Goal: Information Seeking & Learning: Understand process/instructions

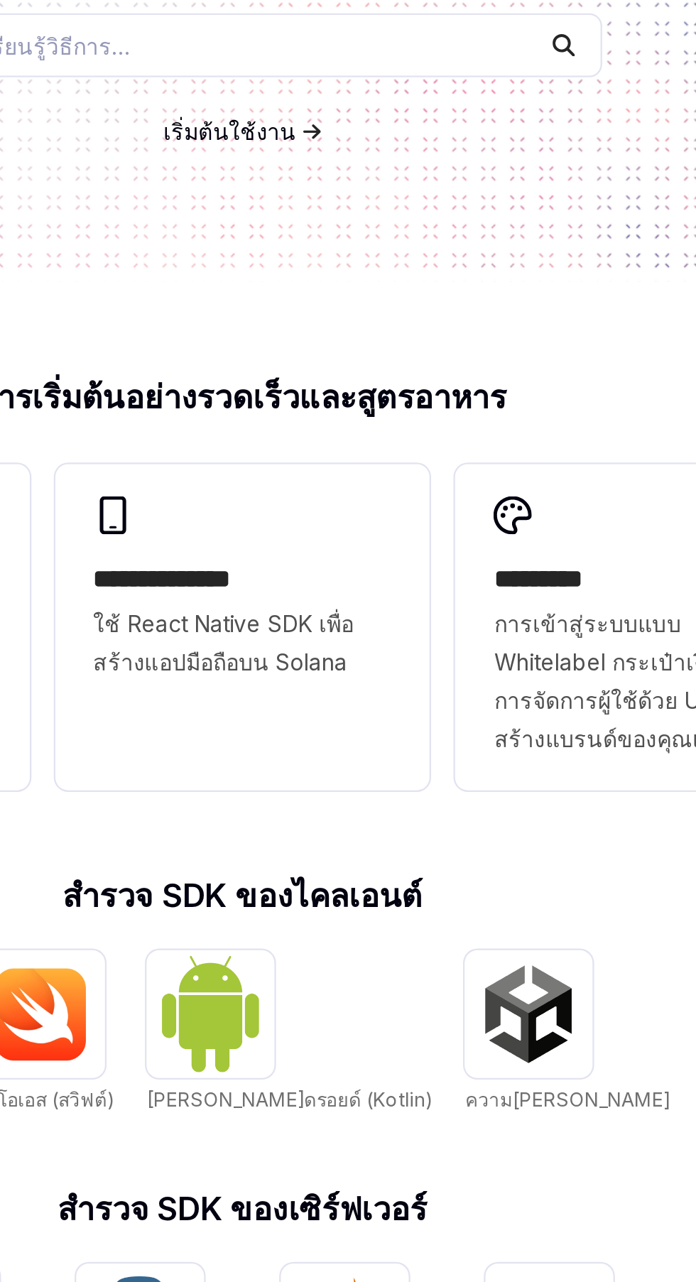
click at [472, 378] on div "สร้างด้วย Privy Privy สร้างโครงสร้างพื้นฐานการใช้งานของผู้ใช้และกระเป๋าเงินเพื่…" at bounding box center [348, 255] width 696 height 341
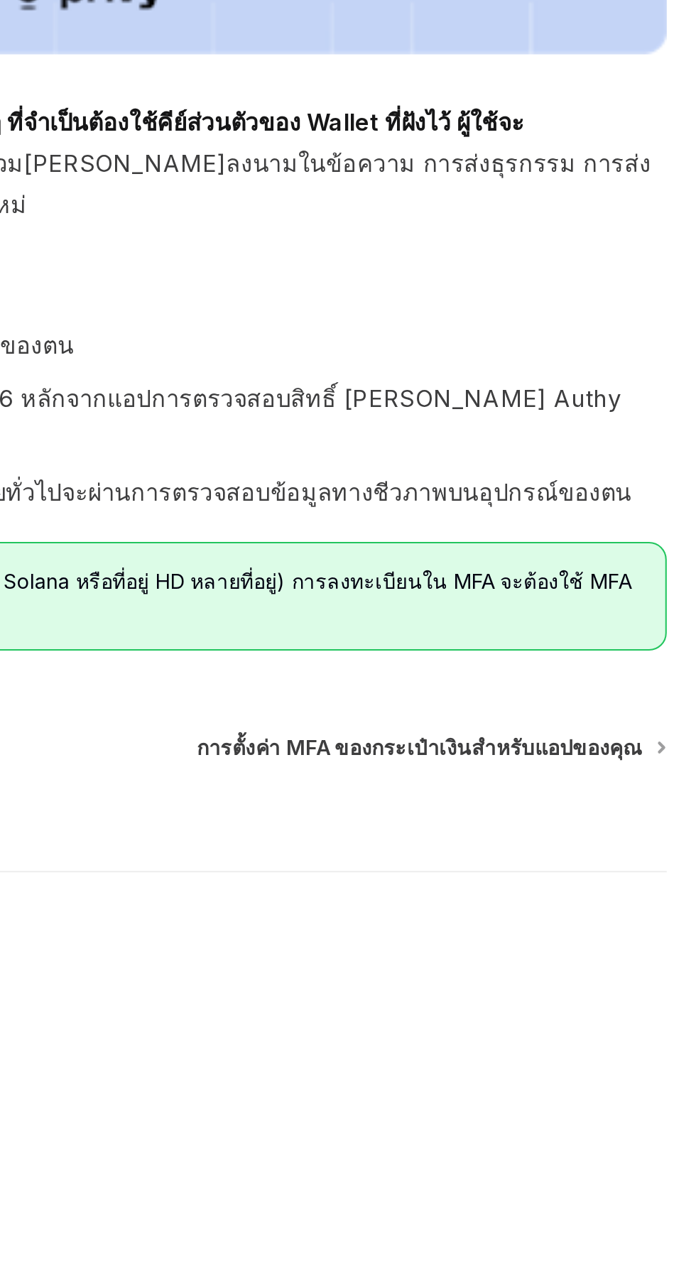
click at [592, 1073] on font "การตั้งค่า MFA ของกระเป๋าเงินสำหรับแอปของคุณ" at bounding box center [561, 1079] width 215 height 12
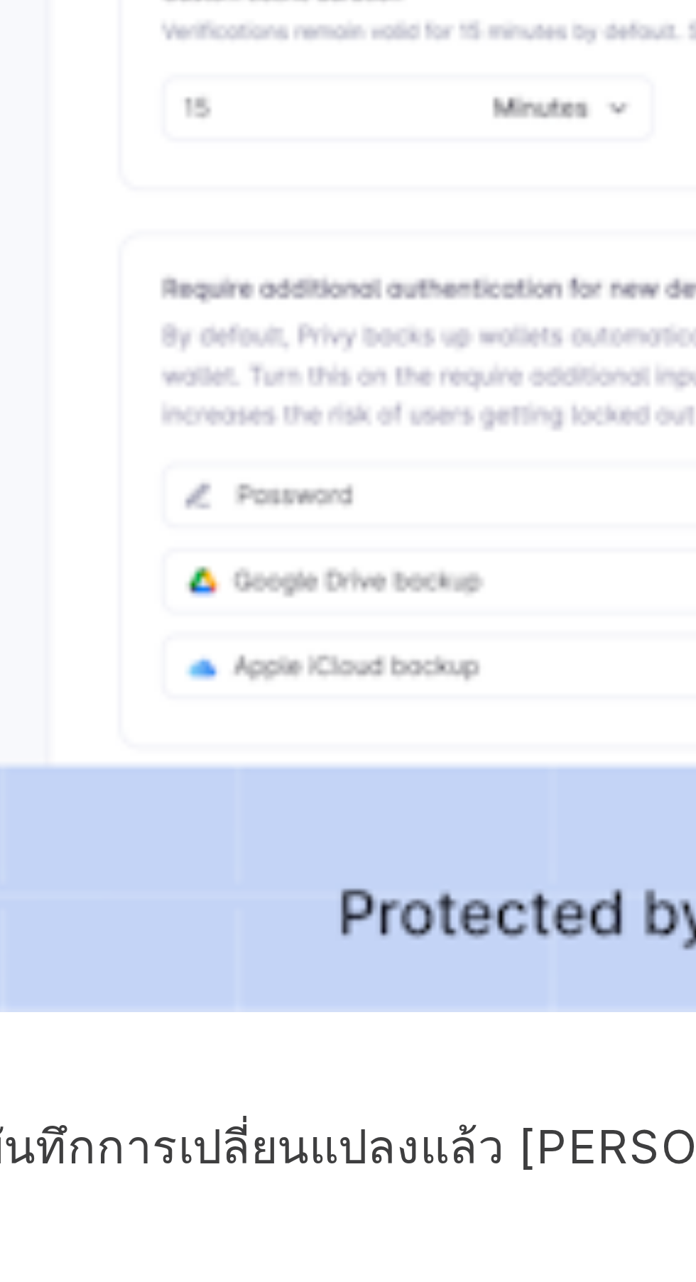
click at [290, 668] on img at bounding box center [347, 519] width 667 height 477
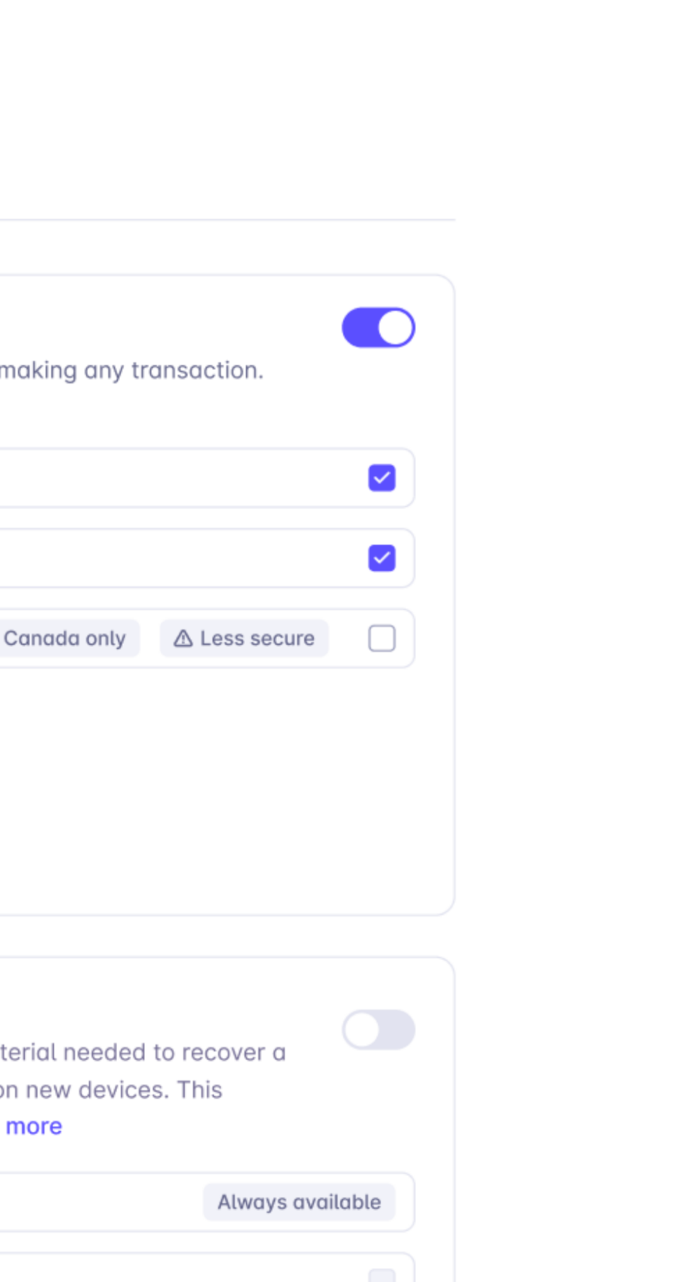
click at [531, 706] on img at bounding box center [348, 694] width 625 height 447
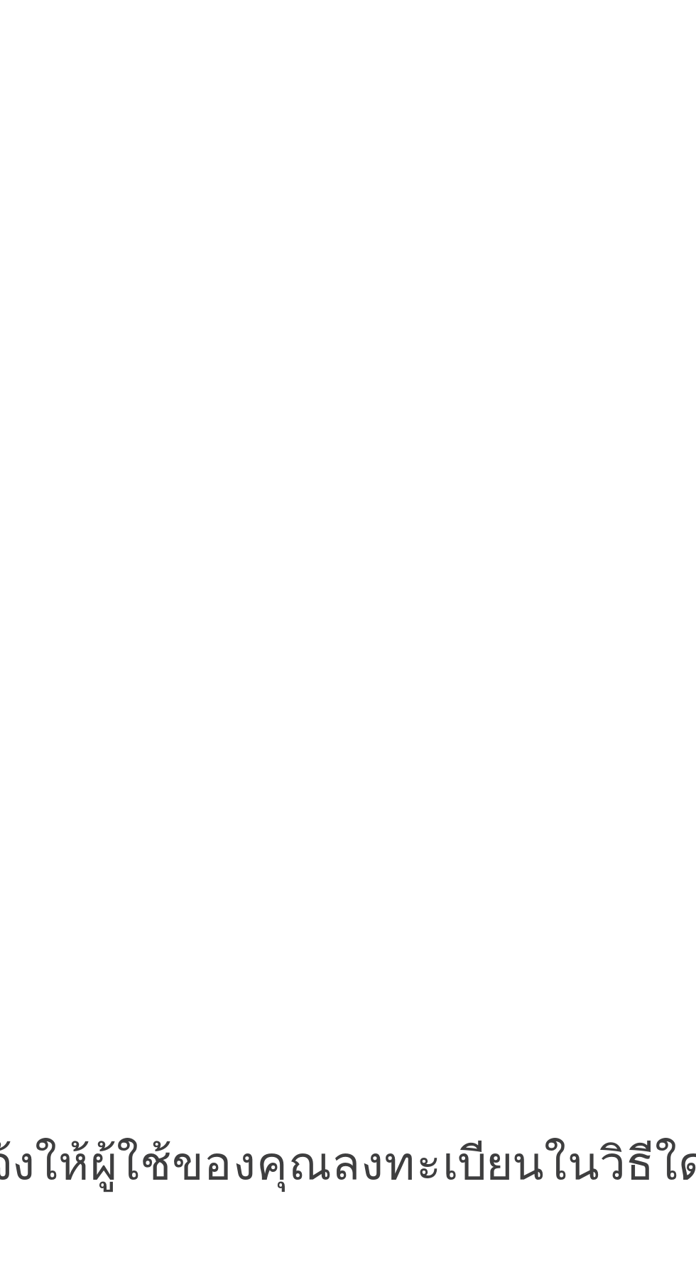
click at [532, 756] on img at bounding box center [347, 519] width 667 height 477
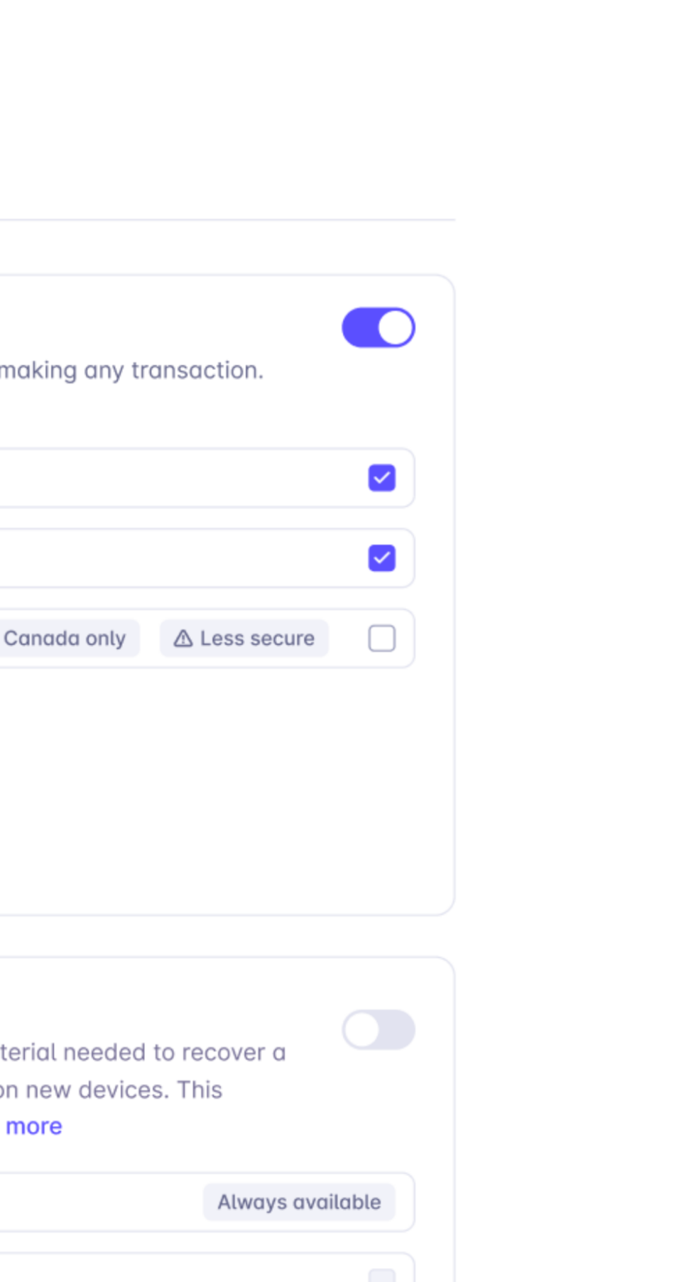
click at [533, 758] on img at bounding box center [348, 694] width 625 height 447
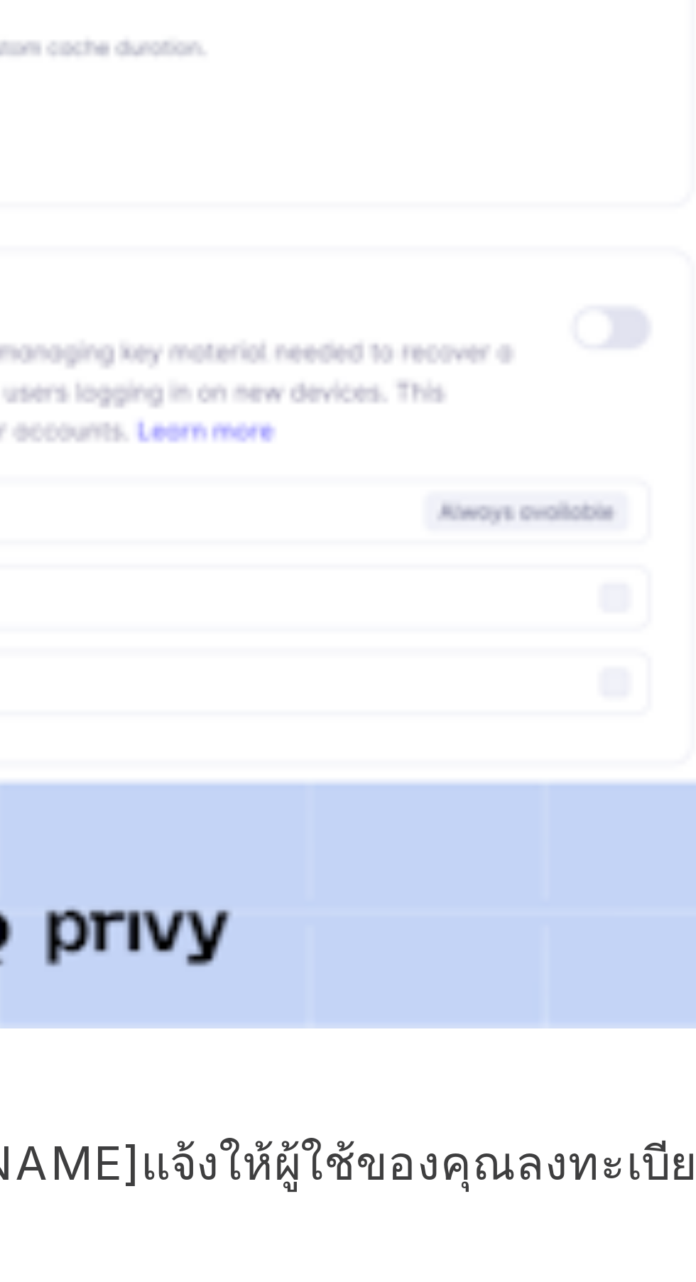
click at [450, 613] on img at bounding box center [347, 519] width 667 height 477
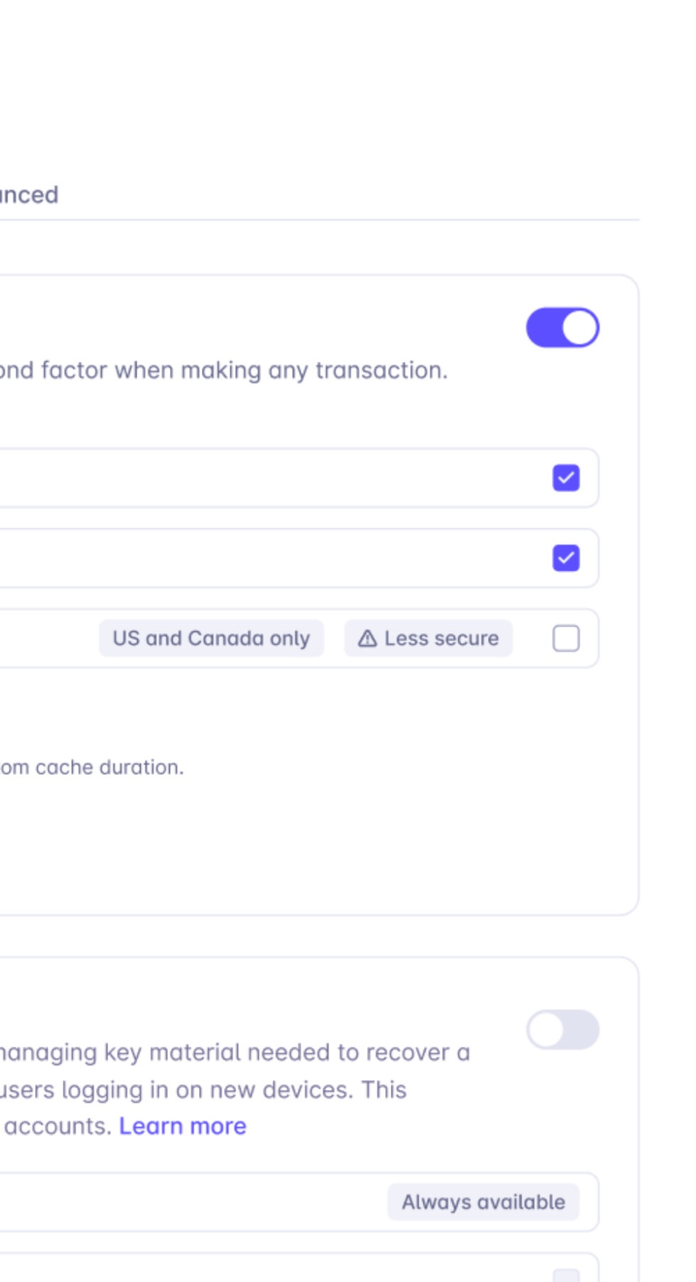
click at [535, 670] on img at bounding box center [348, 694] width 625 height 447
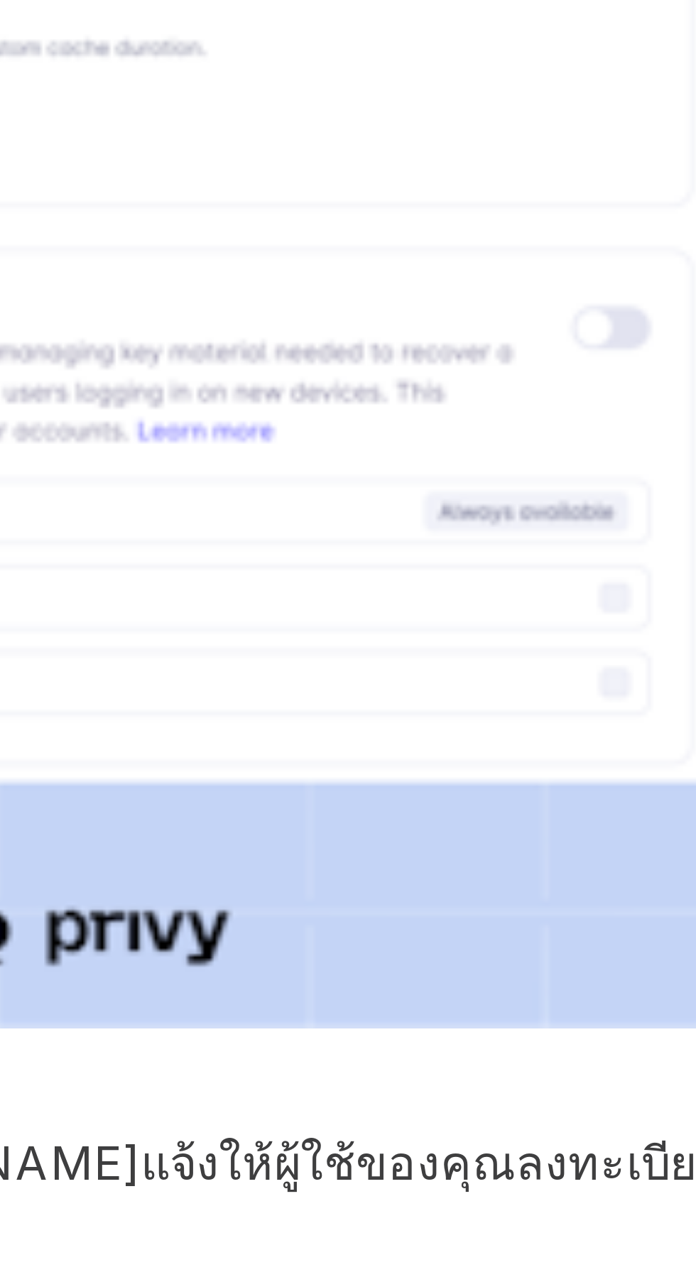
click at [534, 631] on img at bounding box center [347, 519] width 667 height 477
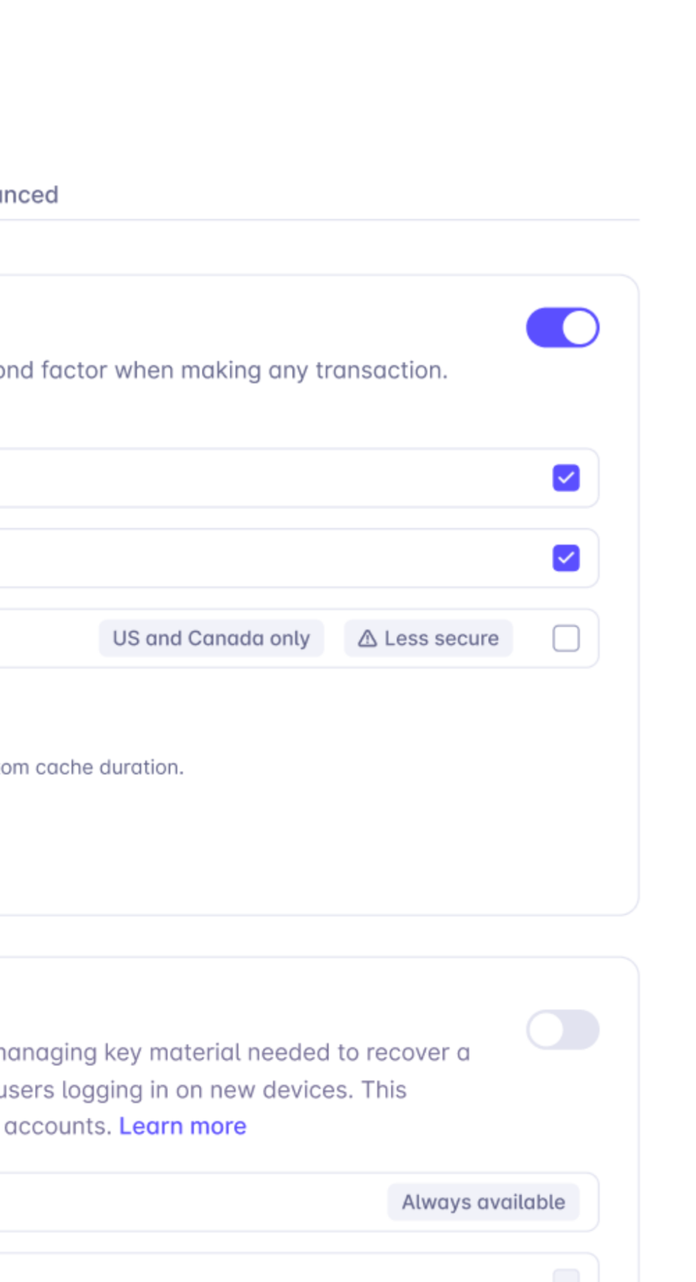
click at [532, 759] on img at bounding box center [348, 694] width 625 height 447
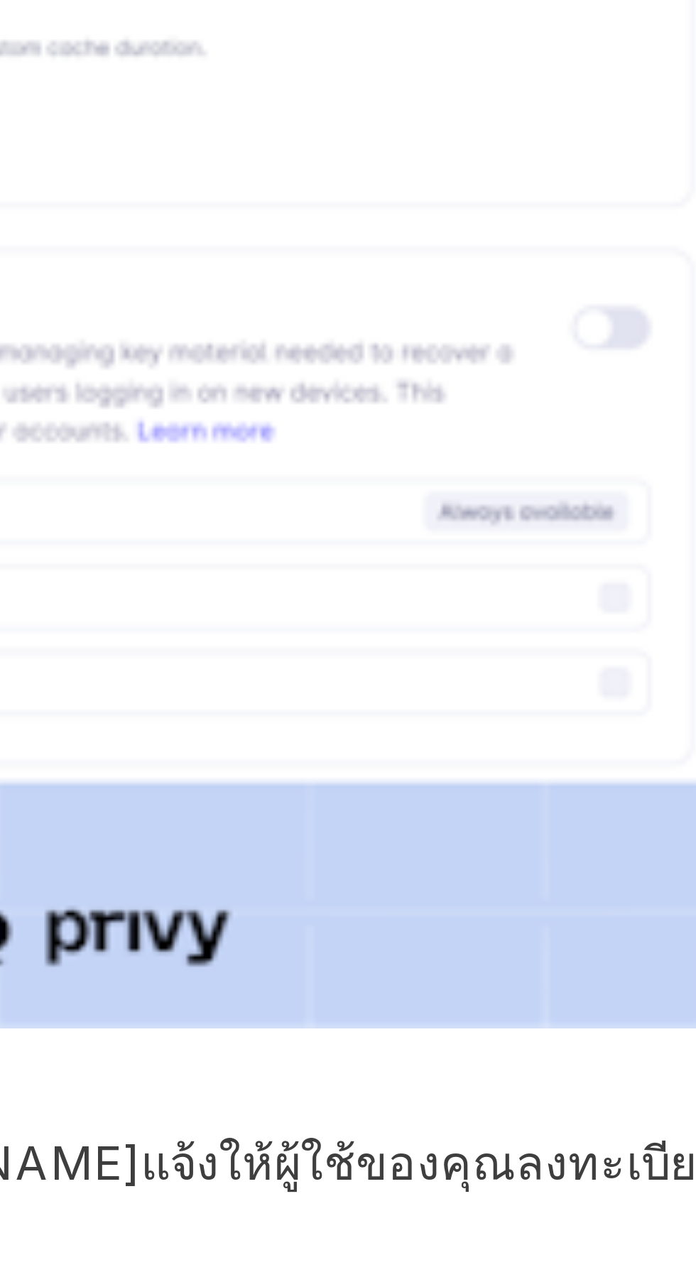
click at [540, 684] on img at bounding box center [347, 519] width 667 height 477
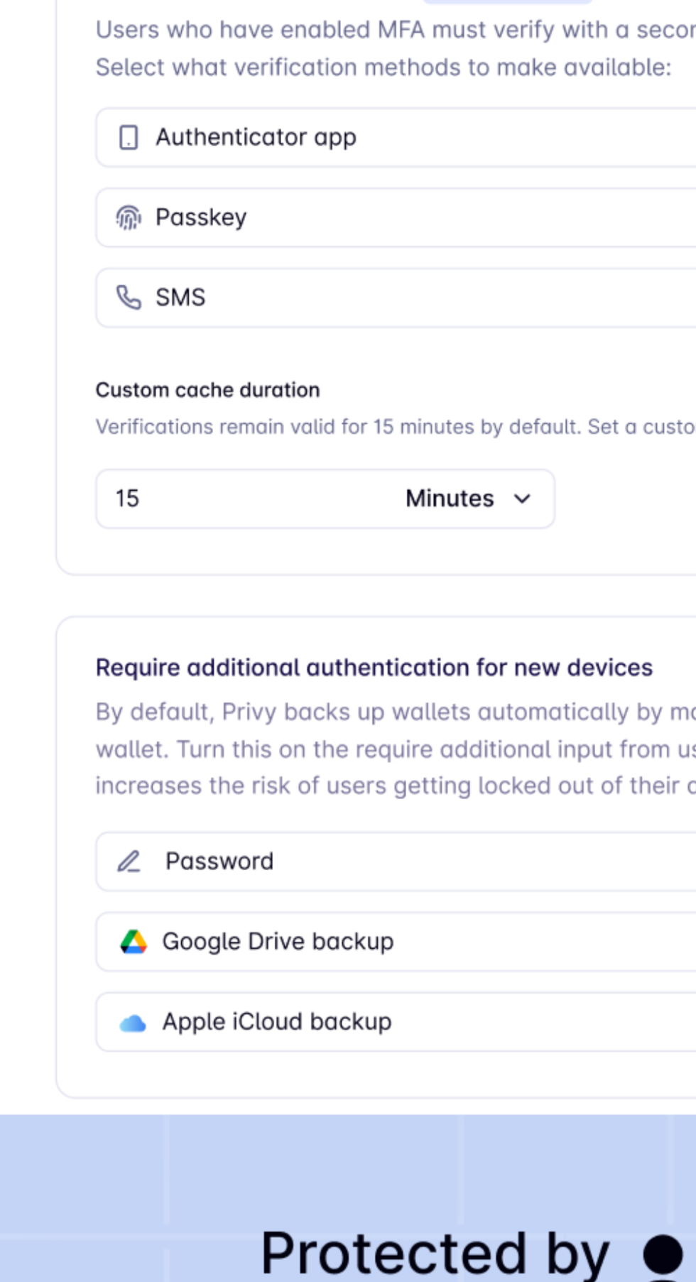
click at [308, 562] on img at bounding box center [348, 640] width 625 height 447
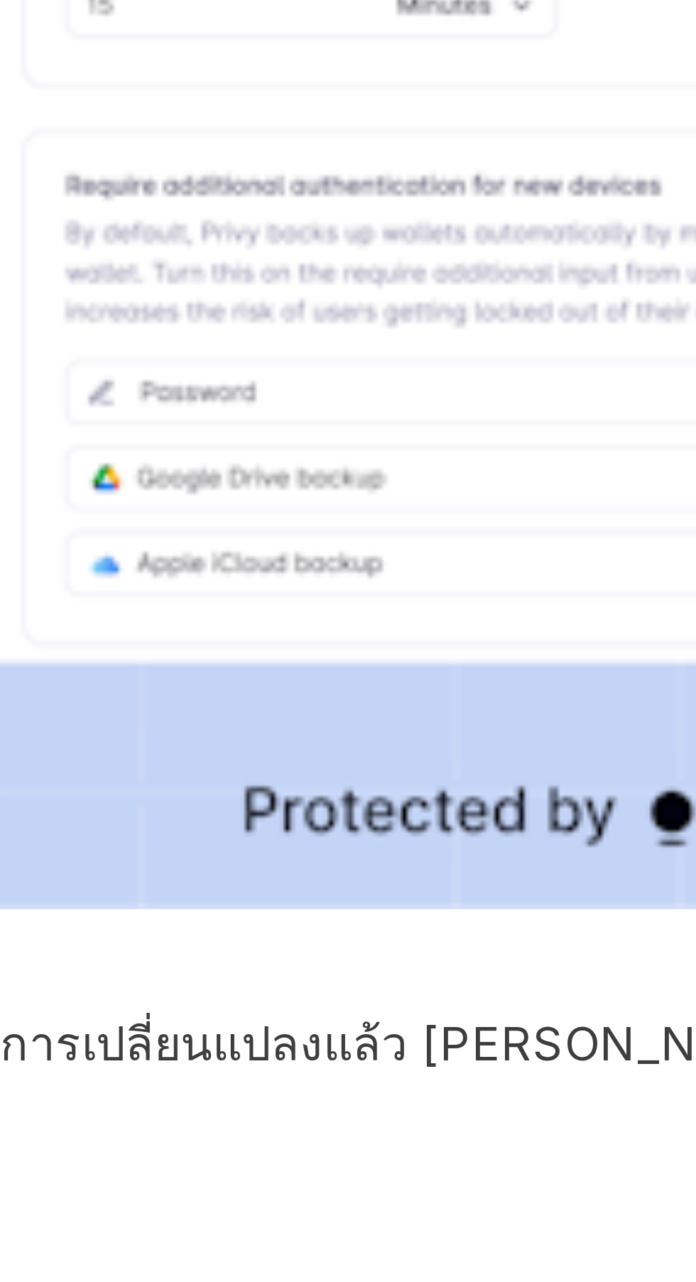
click at [305, 667] on img at bounding box center [347, 519] width 667 height 477
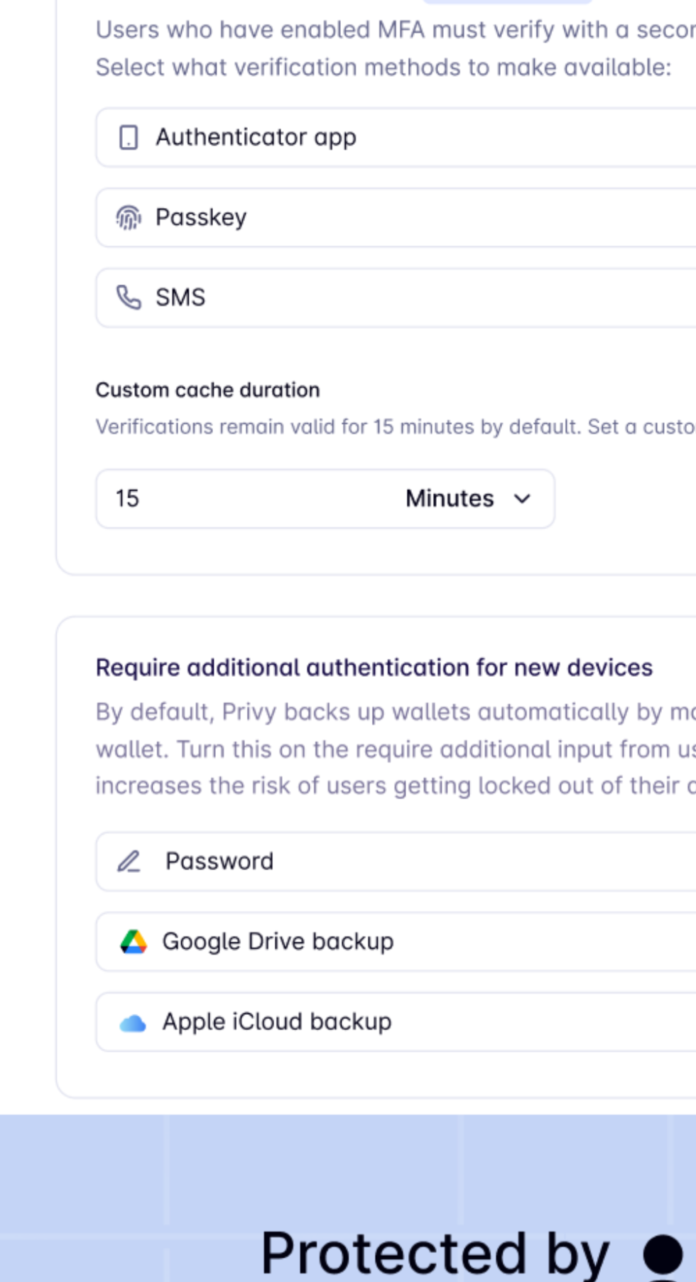
click at [309, 602] on img at bounding box center [348, 640] width 625 height 447
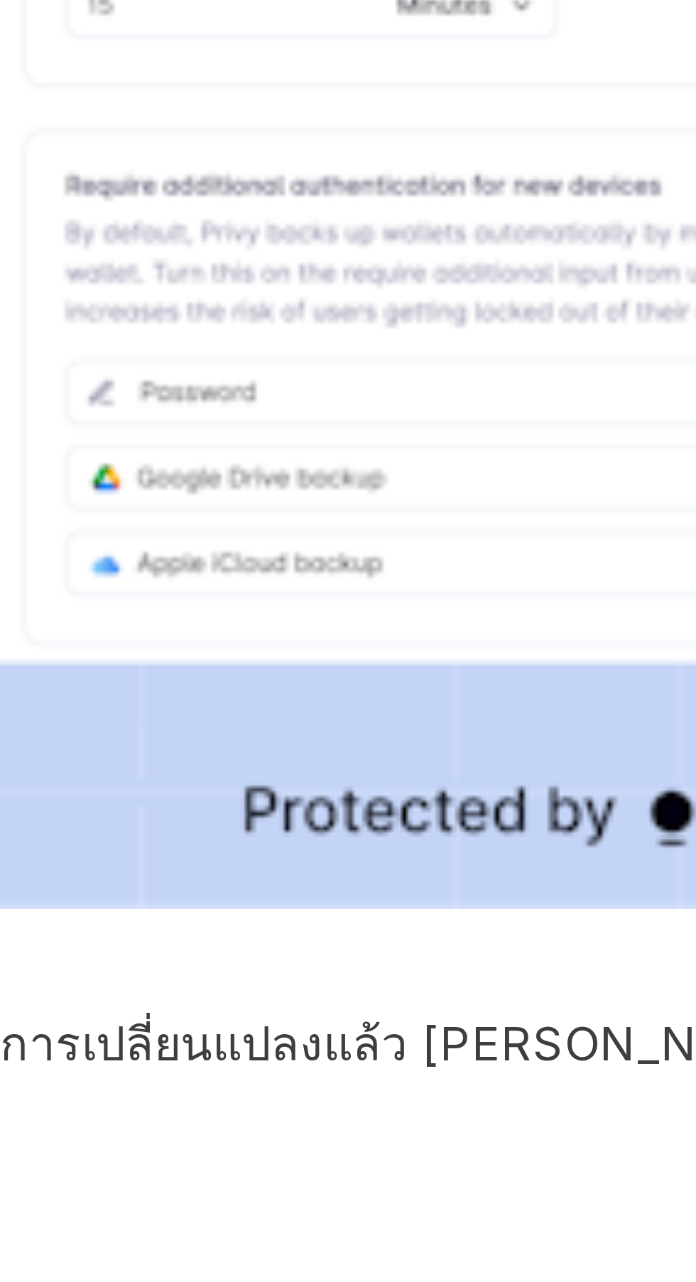
click at [312, 591] on img at bounding box center [347, 519] width 667 height 477
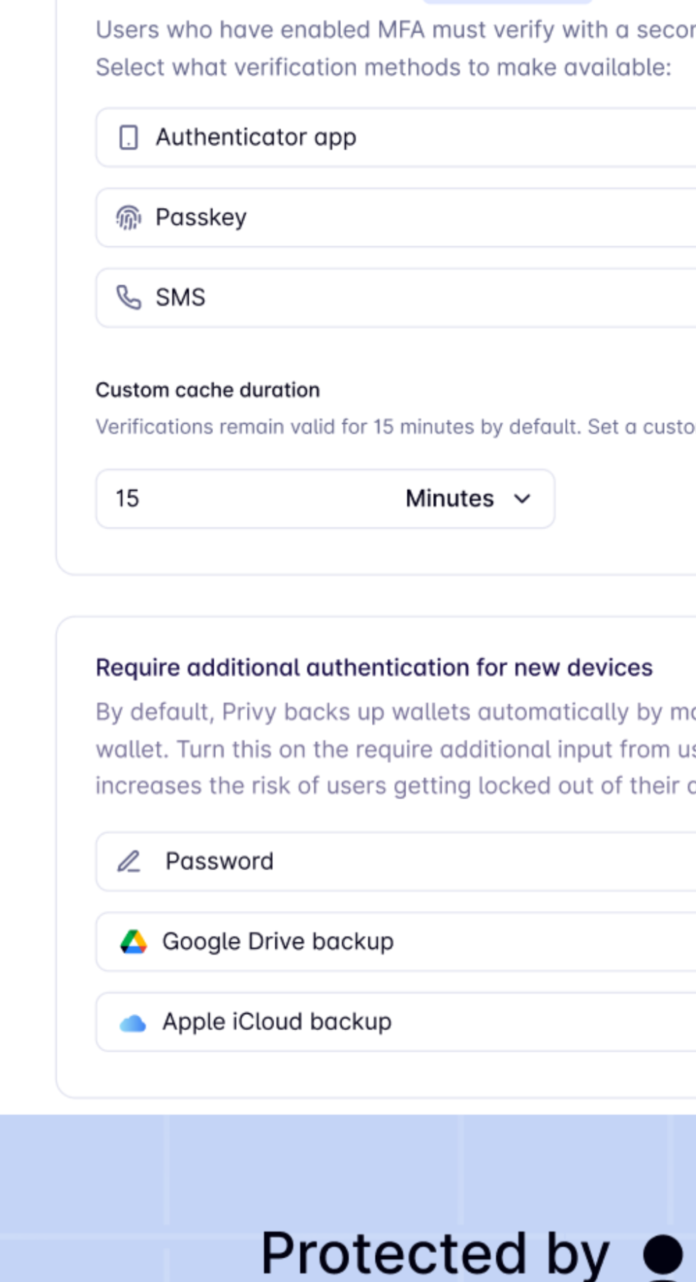
click at [298, 750] on img at bounding box center [348, 640] width 625 height 447
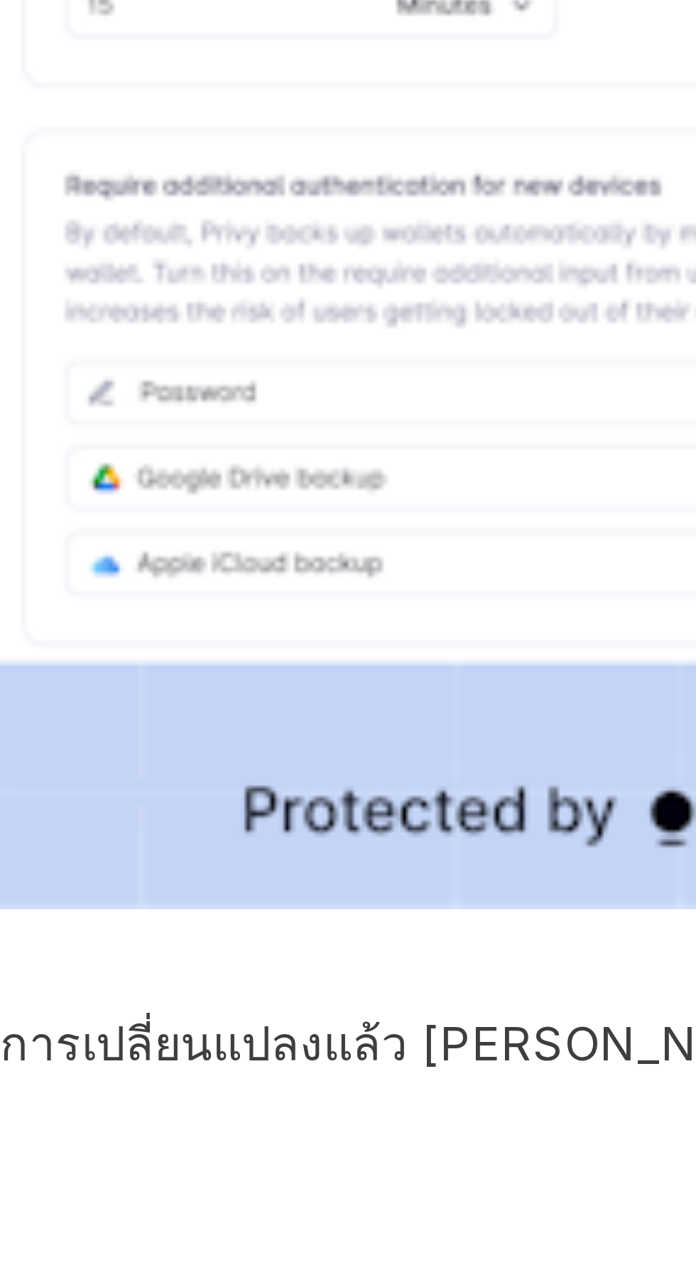
click at [333, 664] on img at bounding box center [347, 519] width 667 height 477
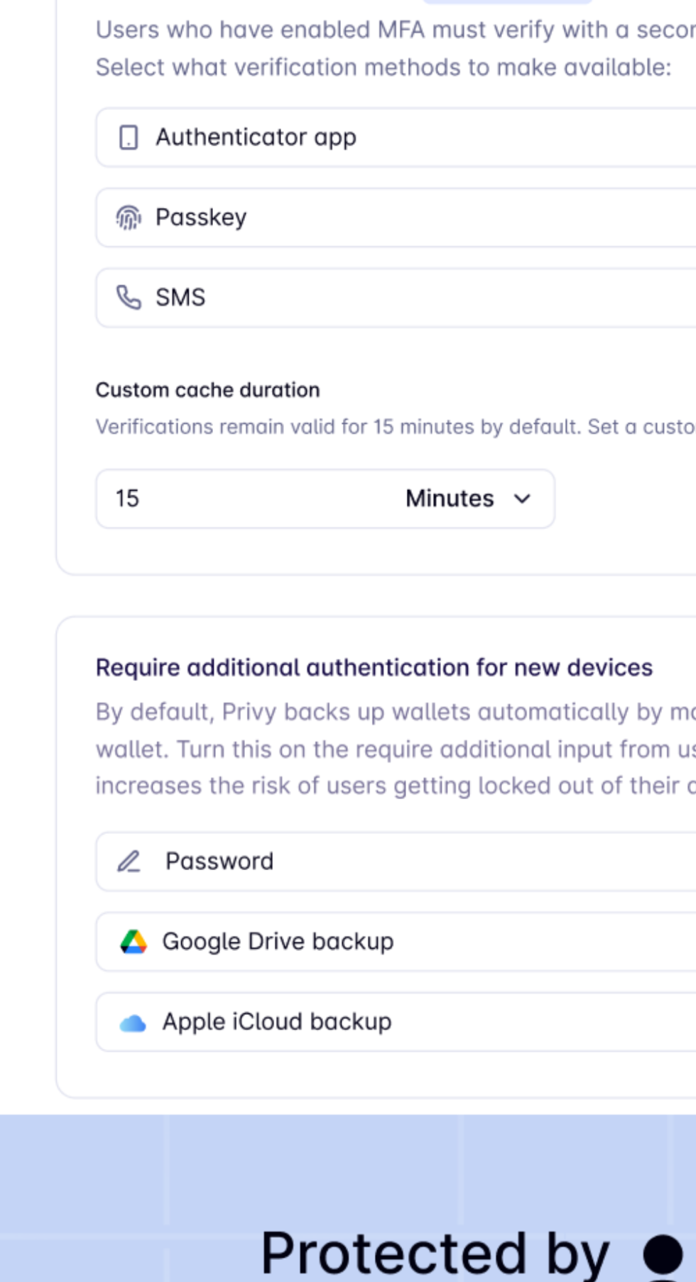
click at [349, 657] on img at bounding box center [348, 640] width 625 height 447
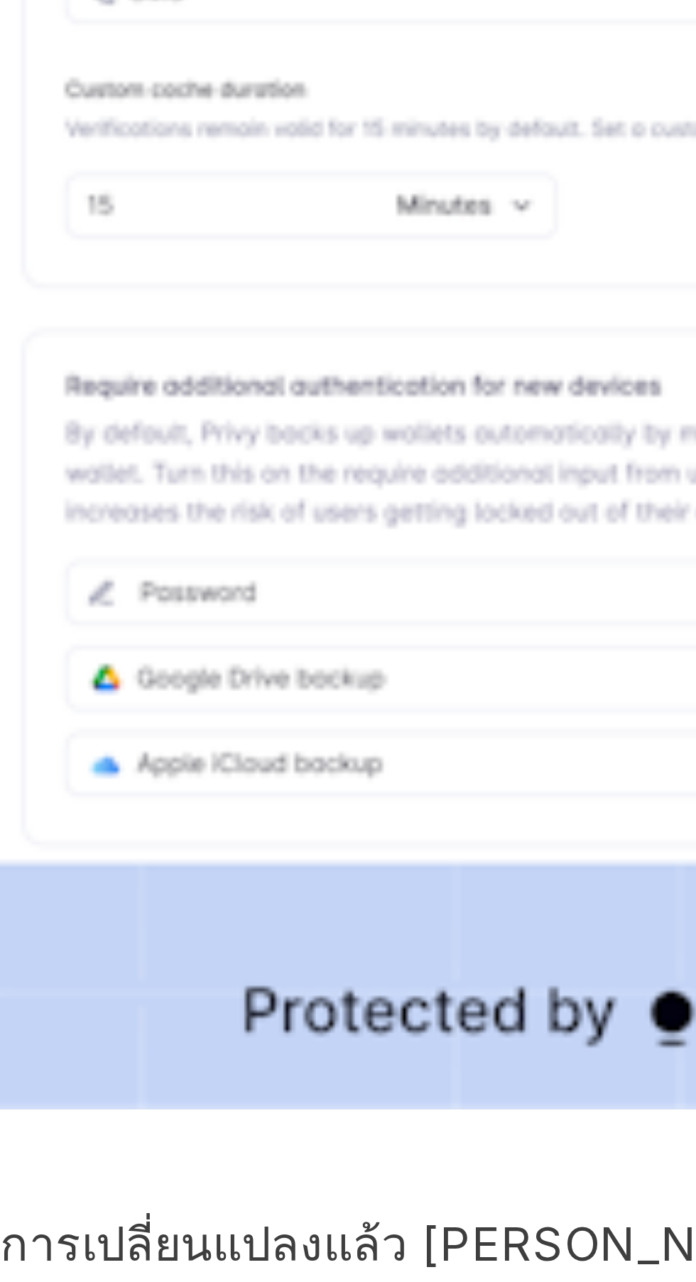
click at [339, 542] on img at bounding box center [347, 519] width 667 height 477
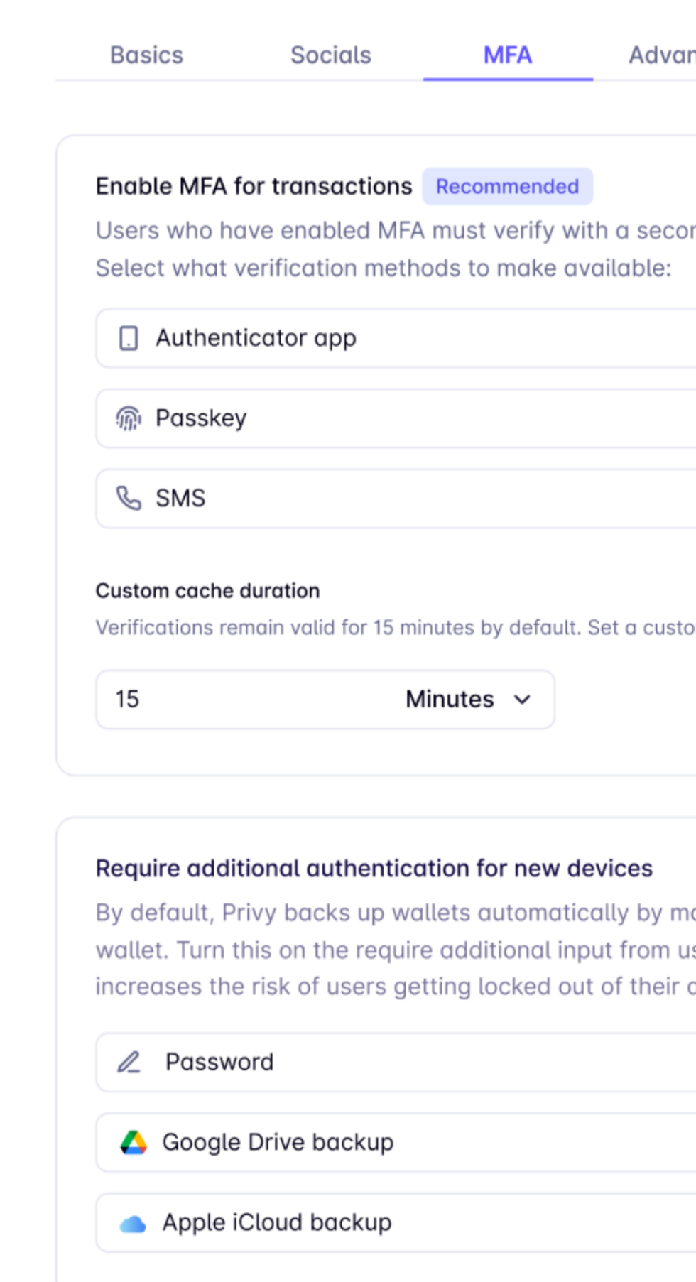
click at [285, 662] on img at bounding box center [348, 640] width 625 height 447
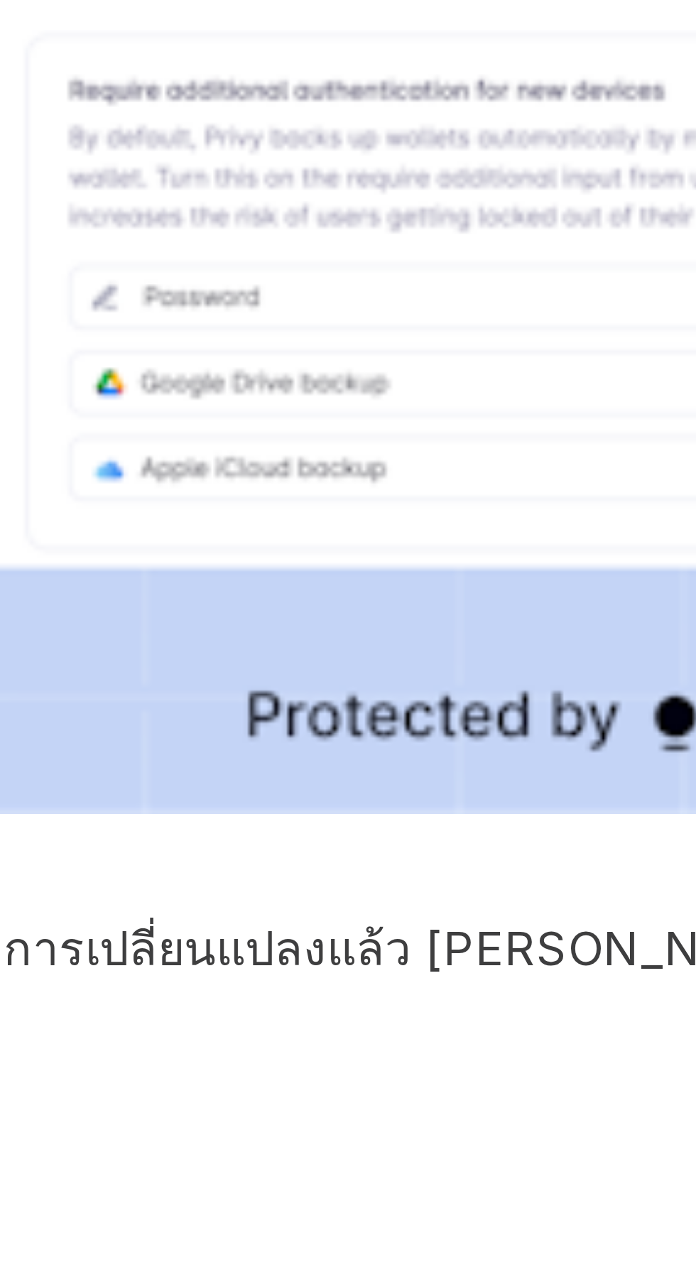
click at [339, 735] on img at bounding box center [347, 519] width 667 height 477
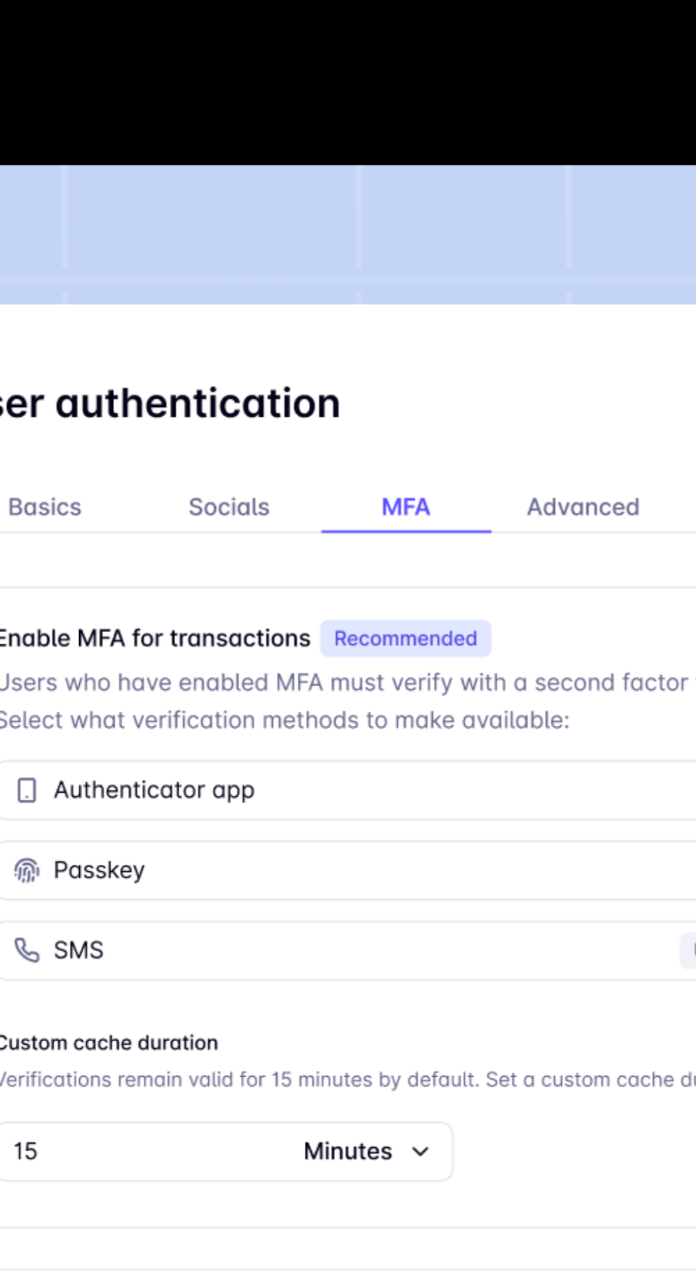
click at [306, 506] on img at bounding box center [348, 640] width 625 height 447
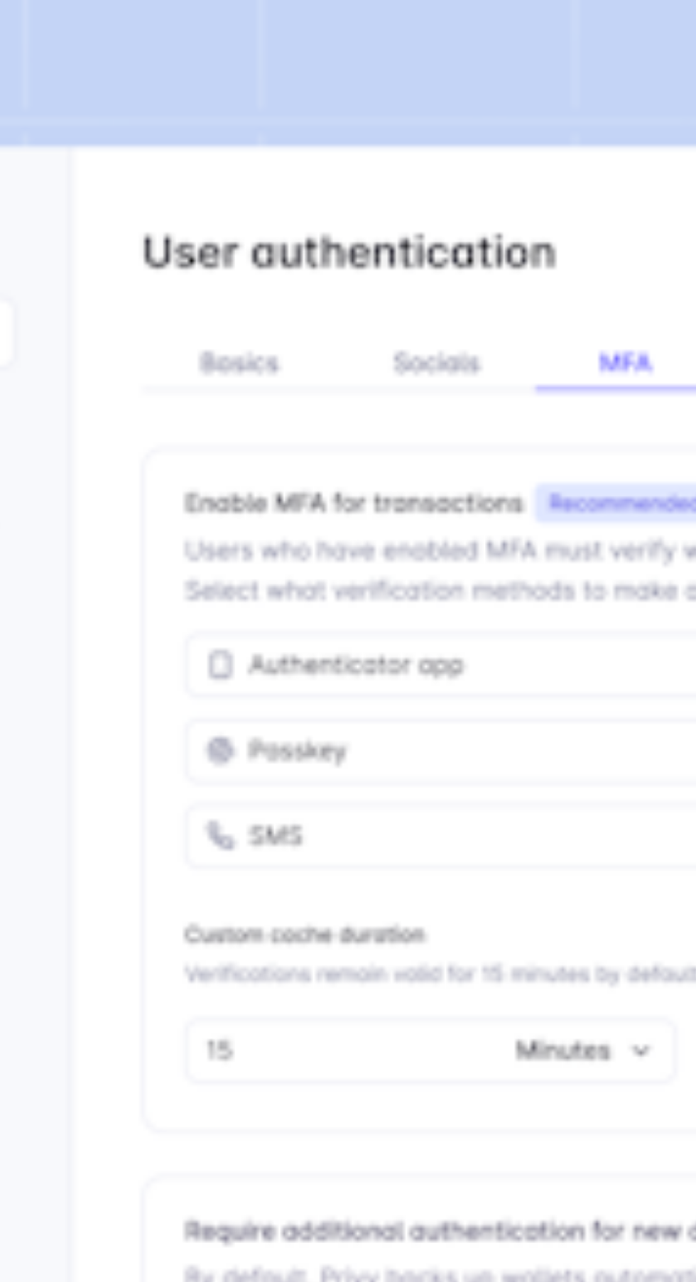
click at [256, 364] on img at bounding box center [347, 519] width 667 height 477
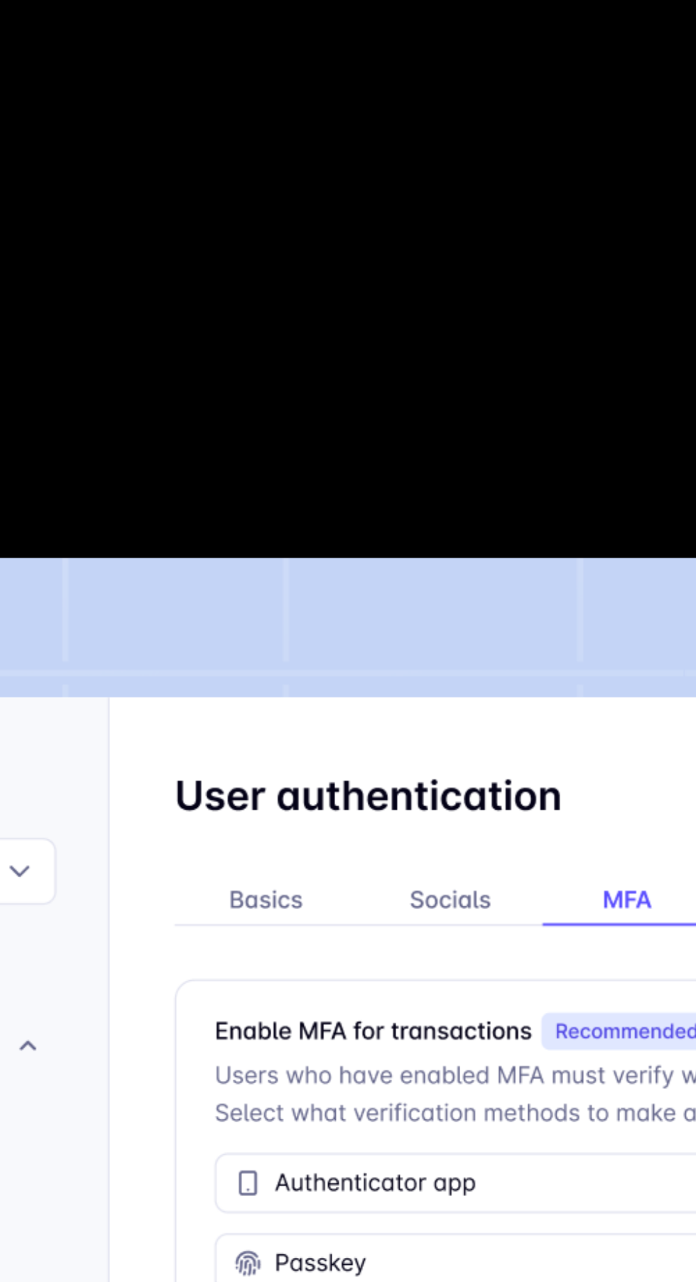
click at [269, 503] on img at bounding box center [348, 640] width 625 height 447
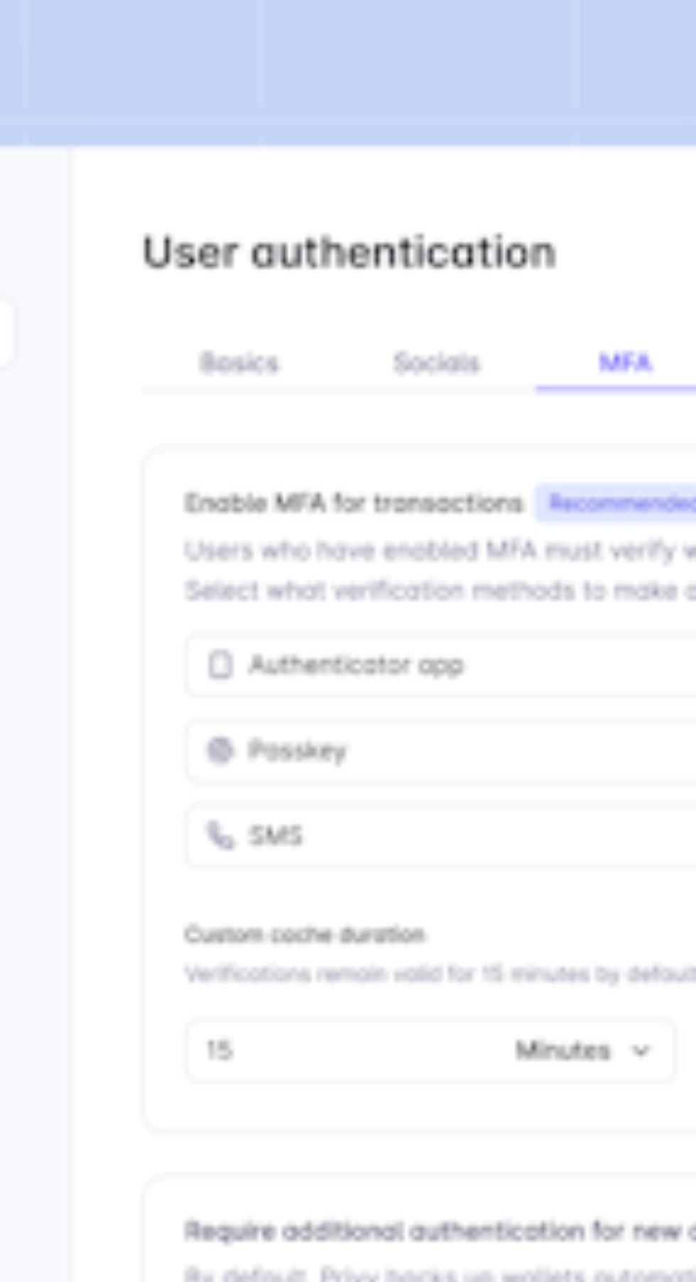
click at [310, 381] on img at bounding box center [347, 519] width 667 height 477
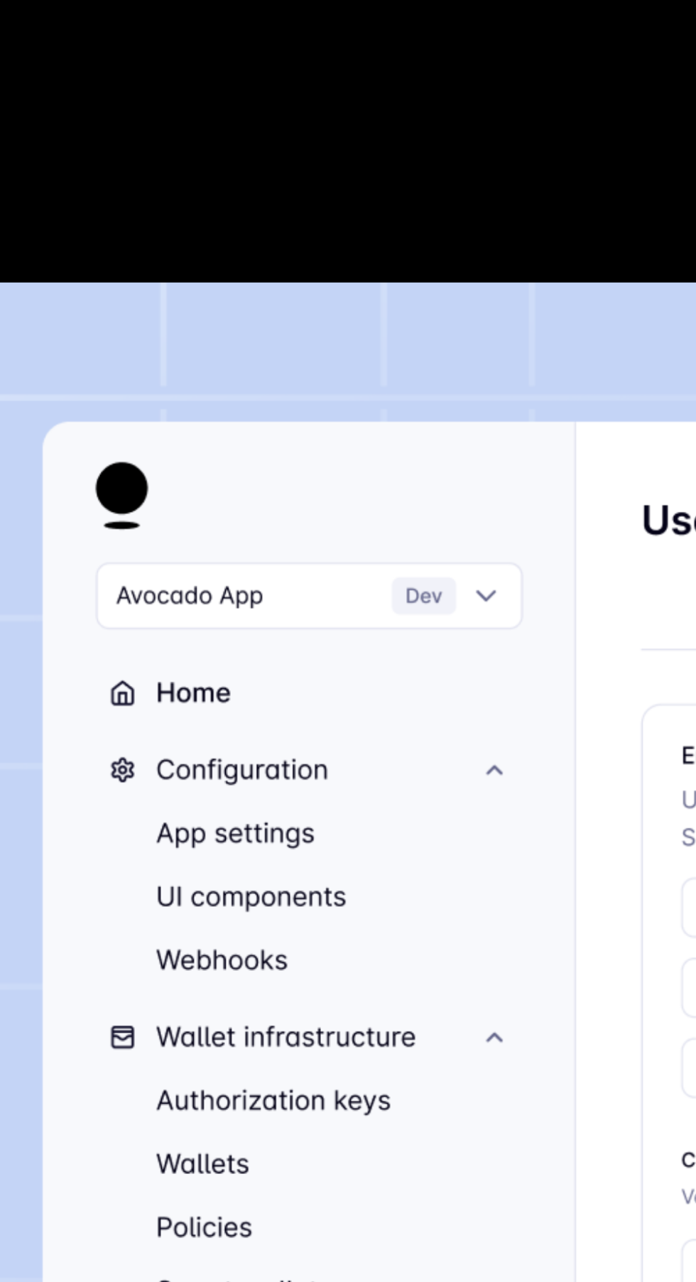
click at [201, 656] on img at bounding box center [348, 694] width 625 height 447
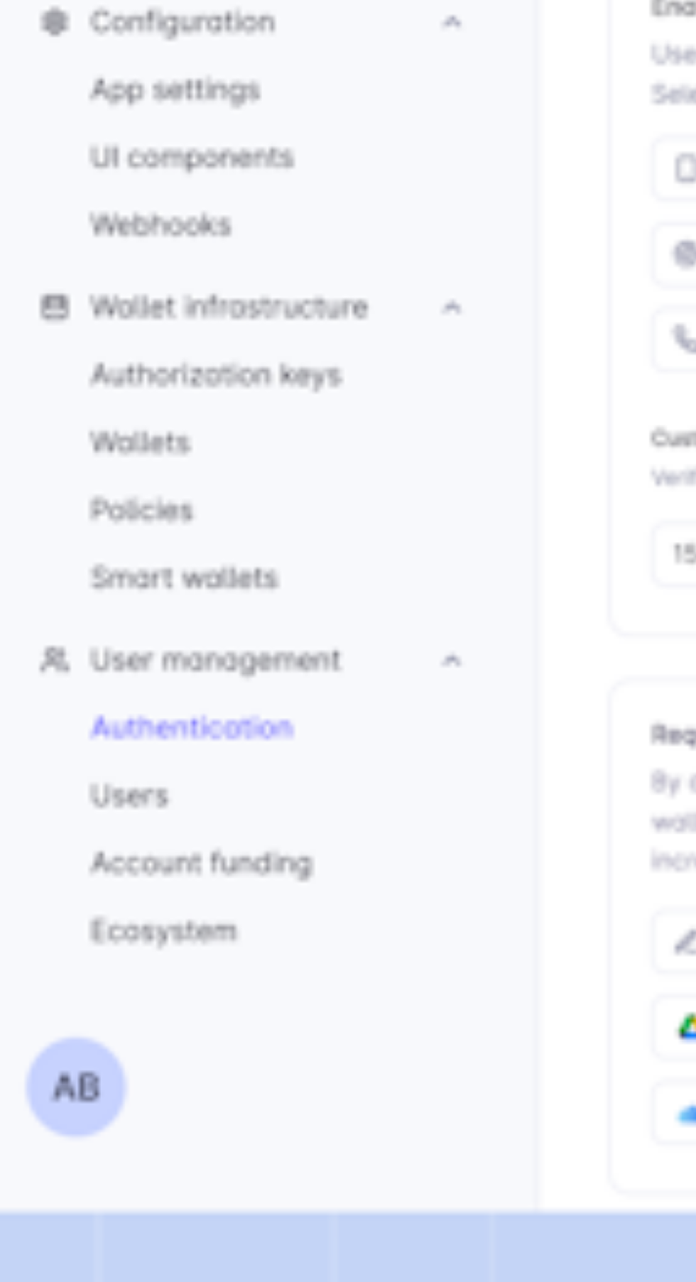
click at [150, 582] on img at bounding box center [347, 519] width 667 height 477
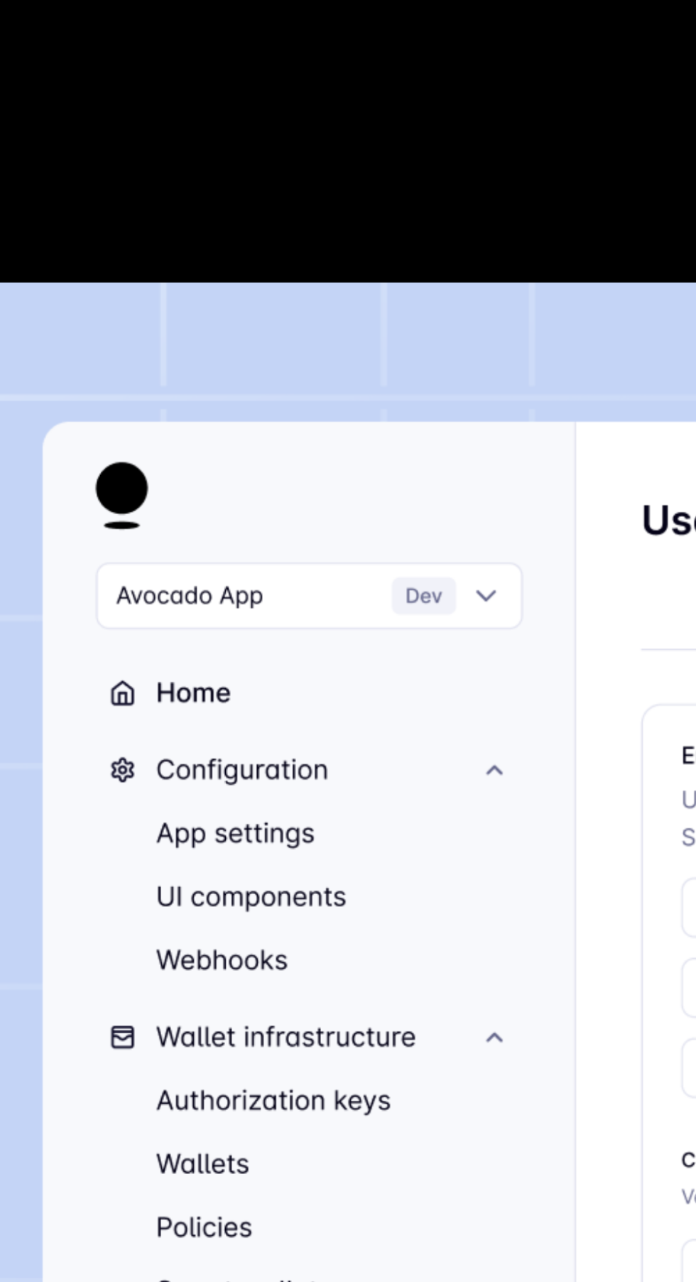
click at [178, 650] on img at bounding box center [348, 694] width 625 height 447
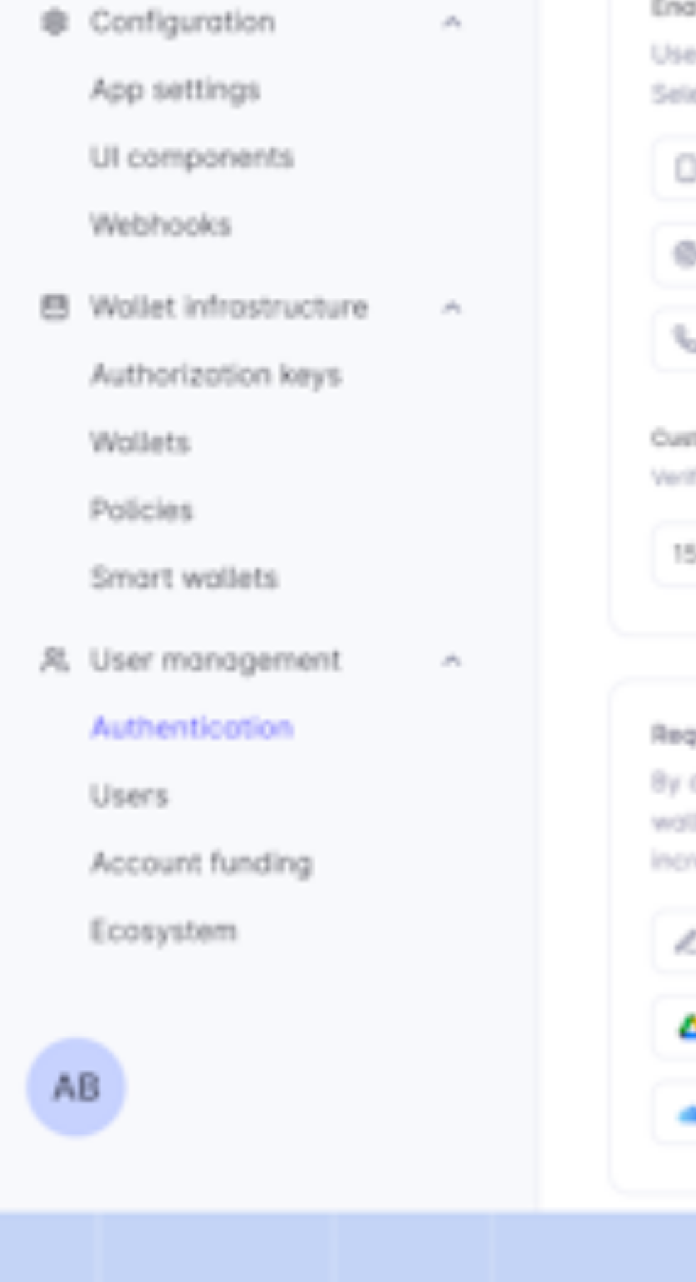
click at [109, 668] on img at bounding box center [347, 519] width 667 height 477
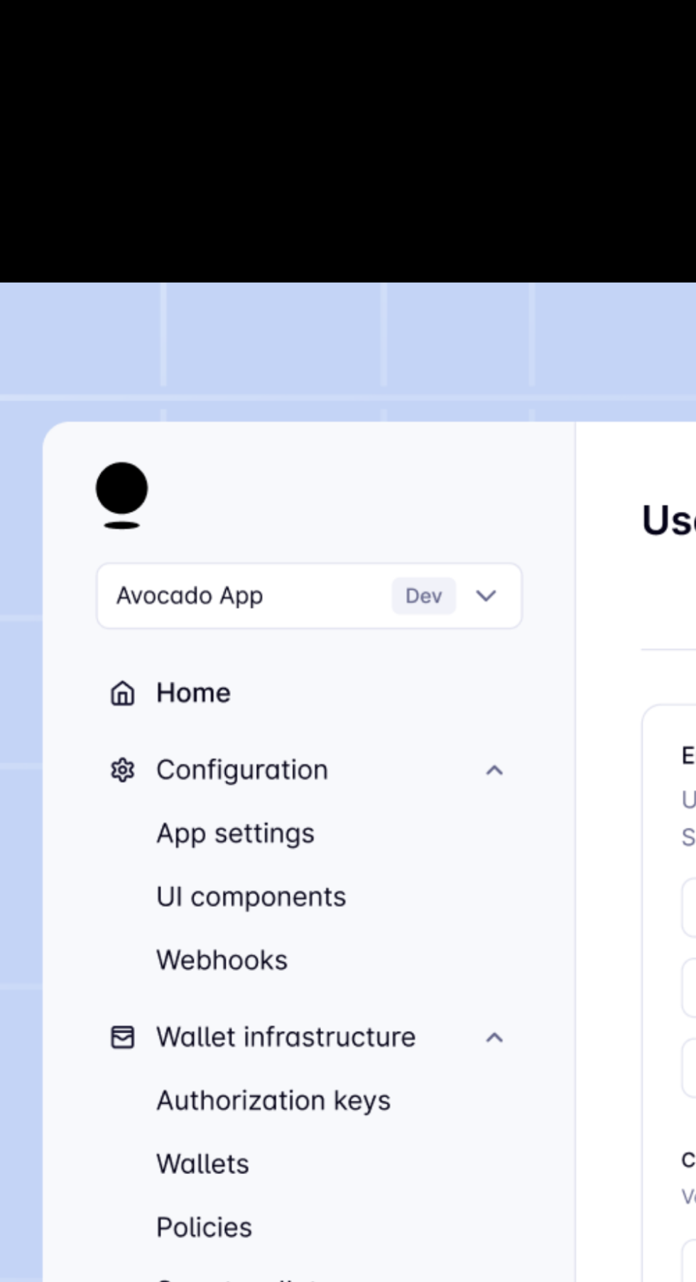
click at [184, 551] on img at bounding box center [348, 694] width 625 height 447
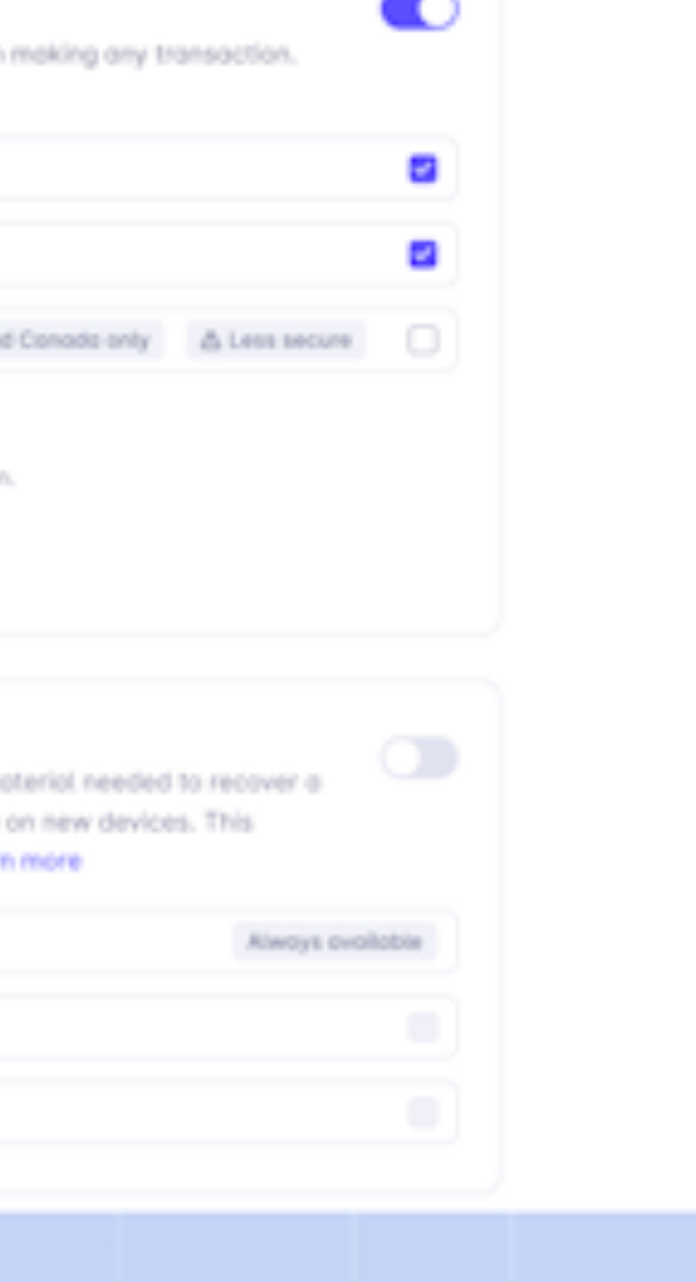
click at [544, 594] on img at bounding box center [347, 519] width 667 height 477
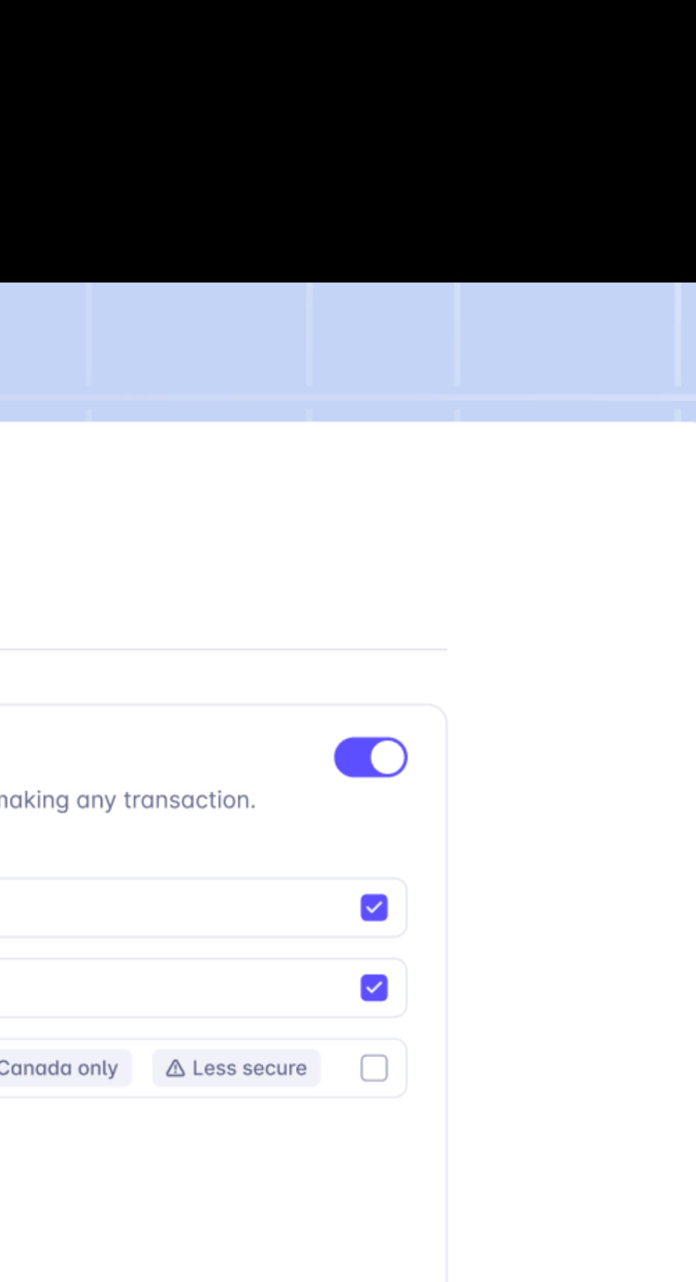
click at [535, 663] on img at bounding box center [348, 694] width 625 height 447
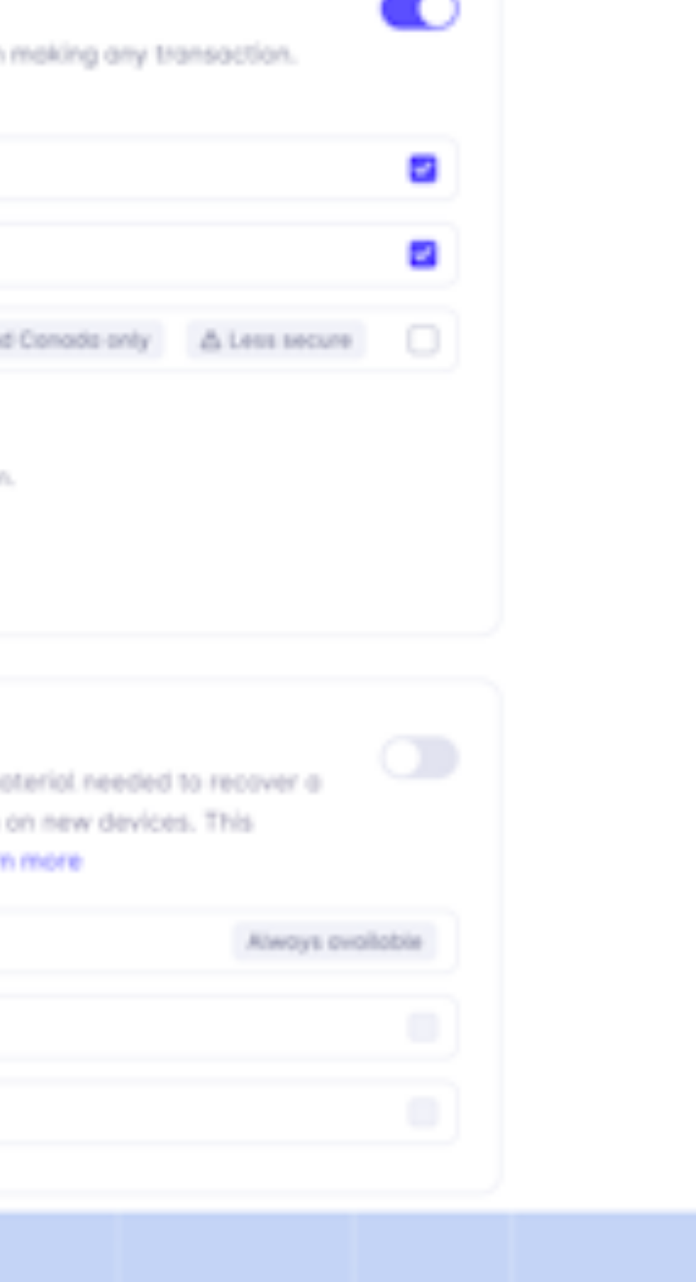
click at [552, 660] on img at bounding box center [347, 519] width 667 height 477
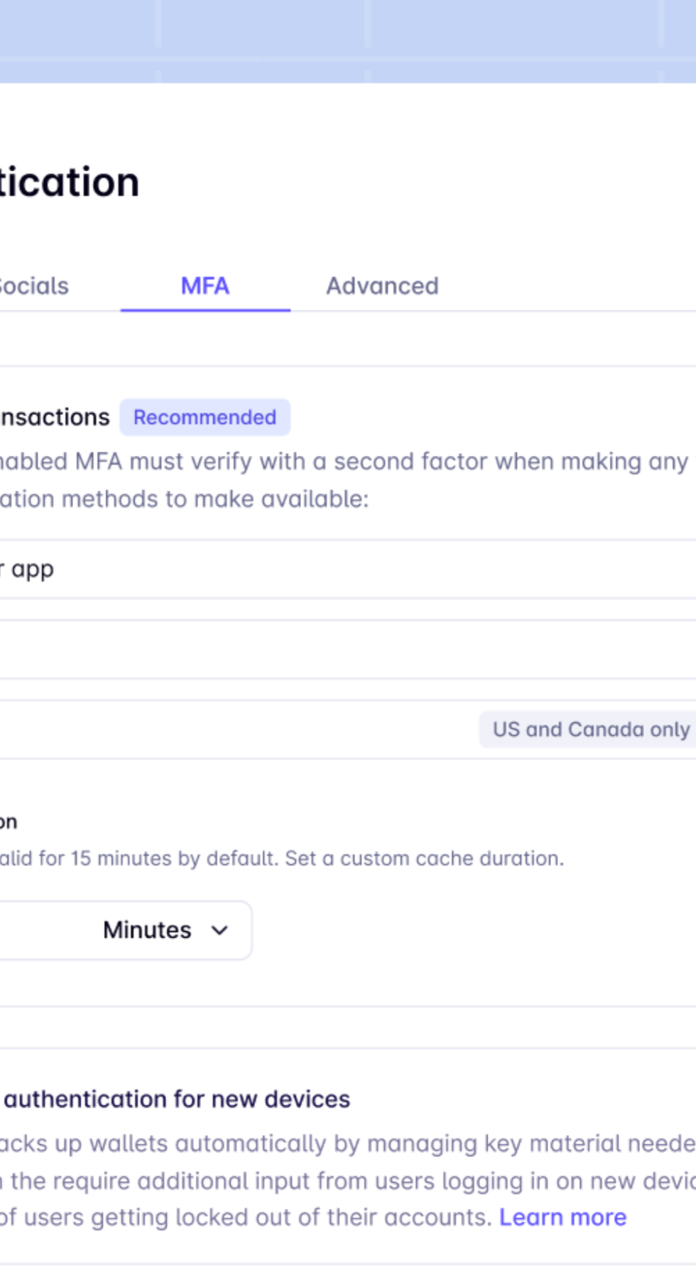
click at [442, 780] on img at bounding box center [348, 694] width 625 height 447
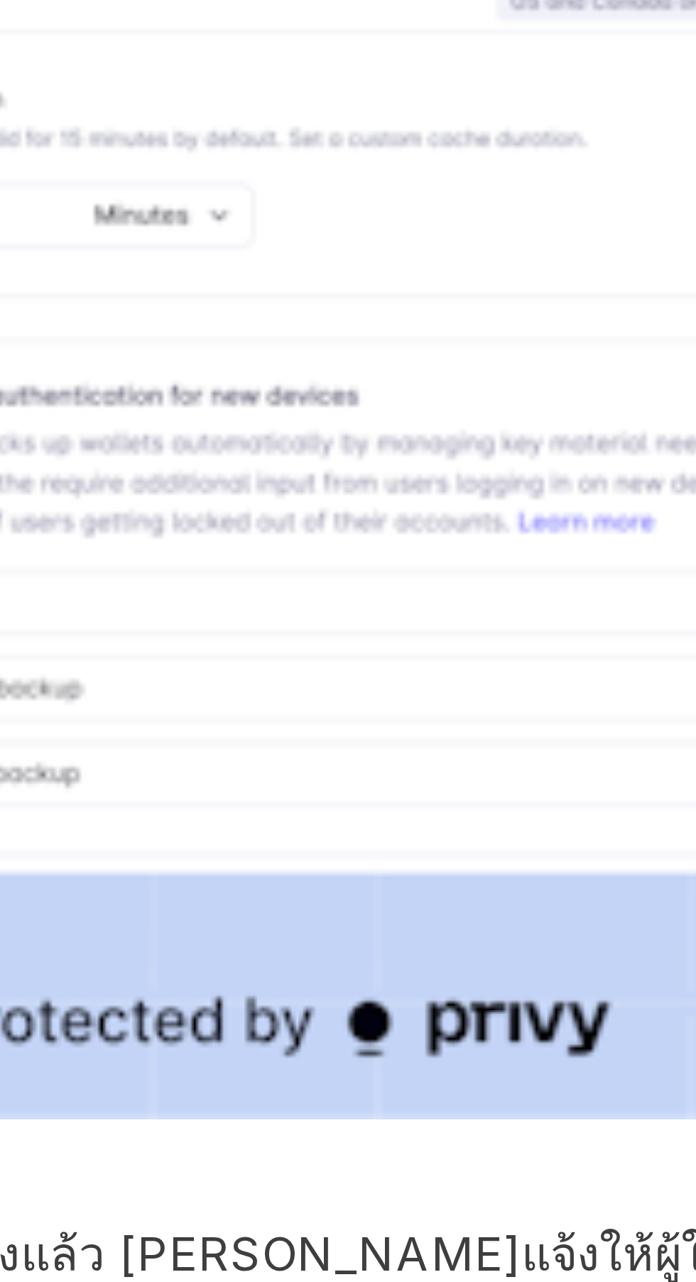
click at [435, 740] on img at bounding box center [347, 519] width 667 height 477
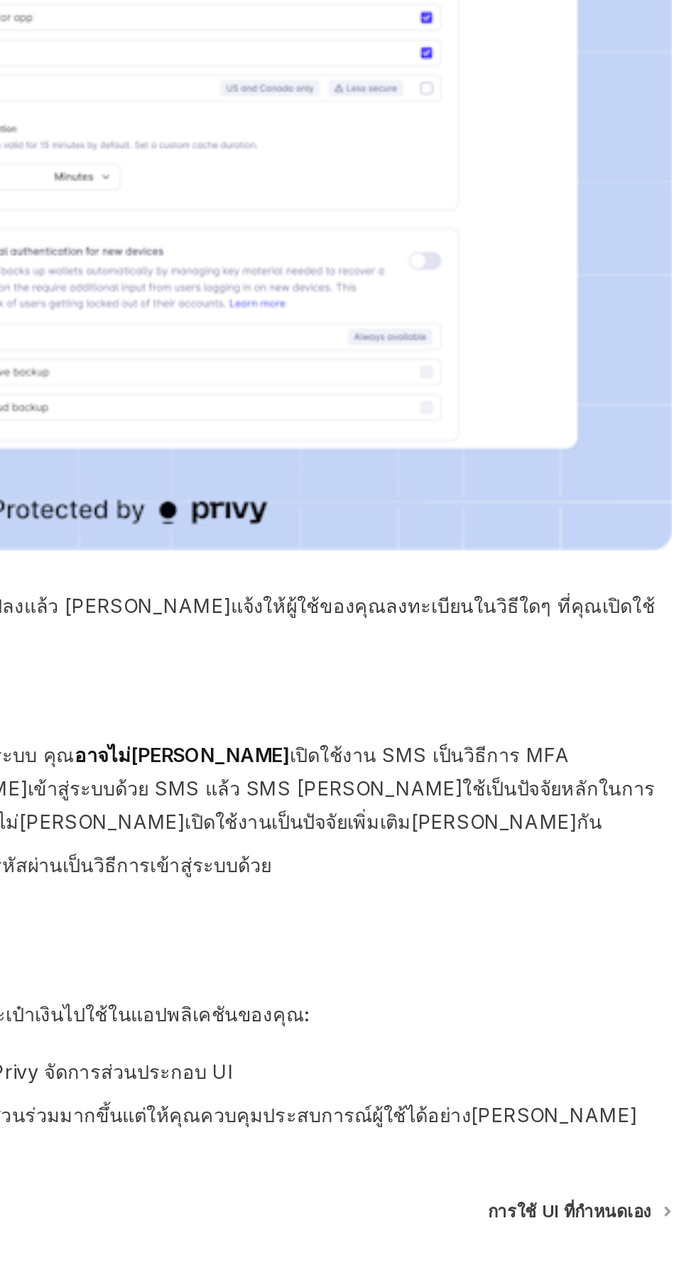
click at [637, 1142] on font "การใช้ UI ที่กำหนดเอง" at bounding box center [621, 1148] width 97 height 12
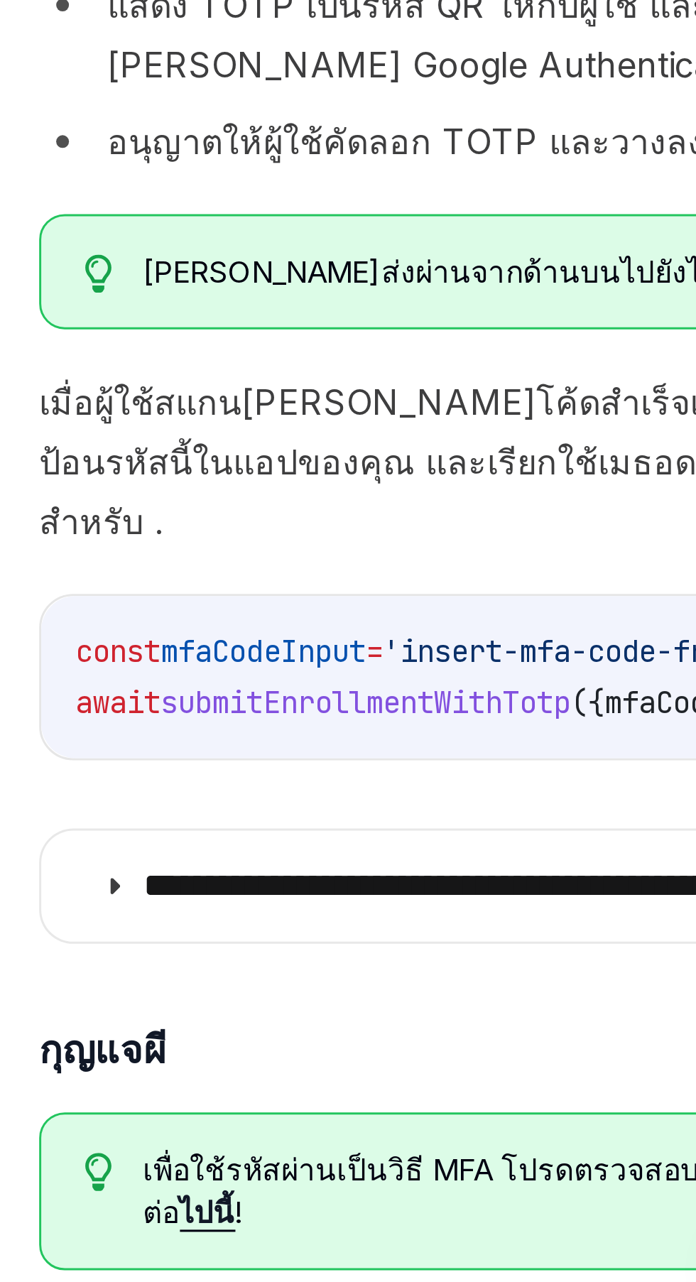
scroll to position [1226, 0]
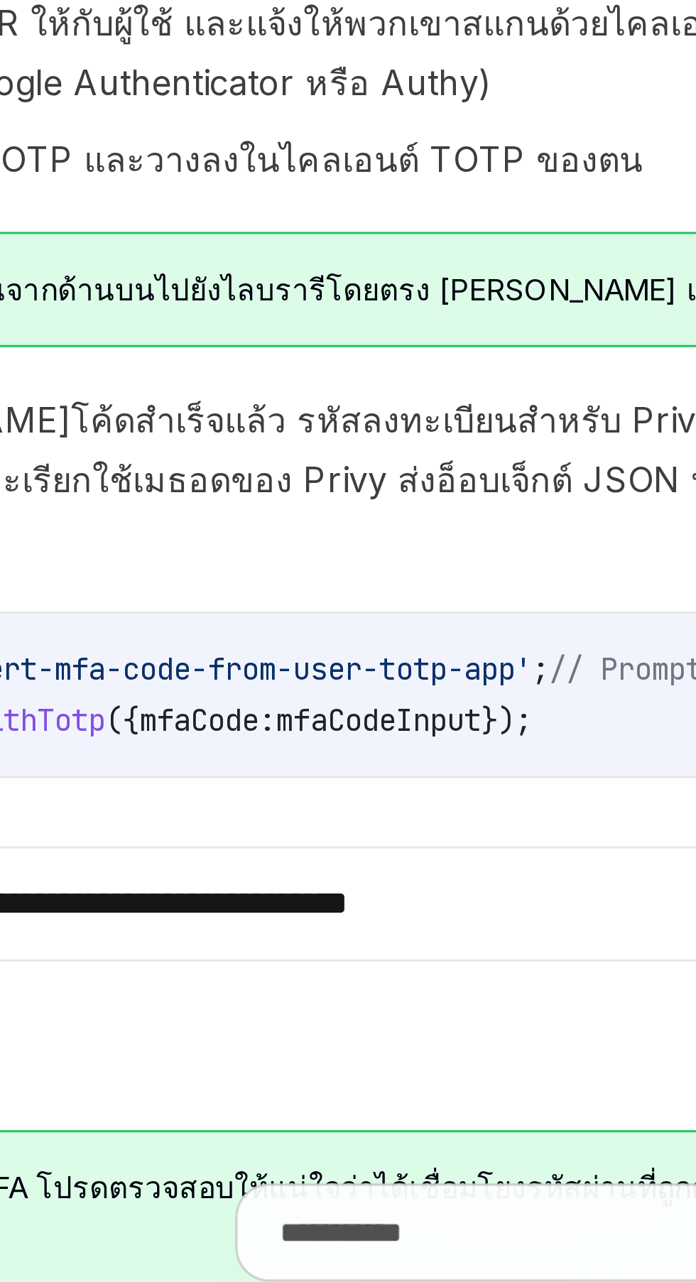
click at [272, 1133] on font "**********" at bounding box center [160, 1138] width 223 height 11
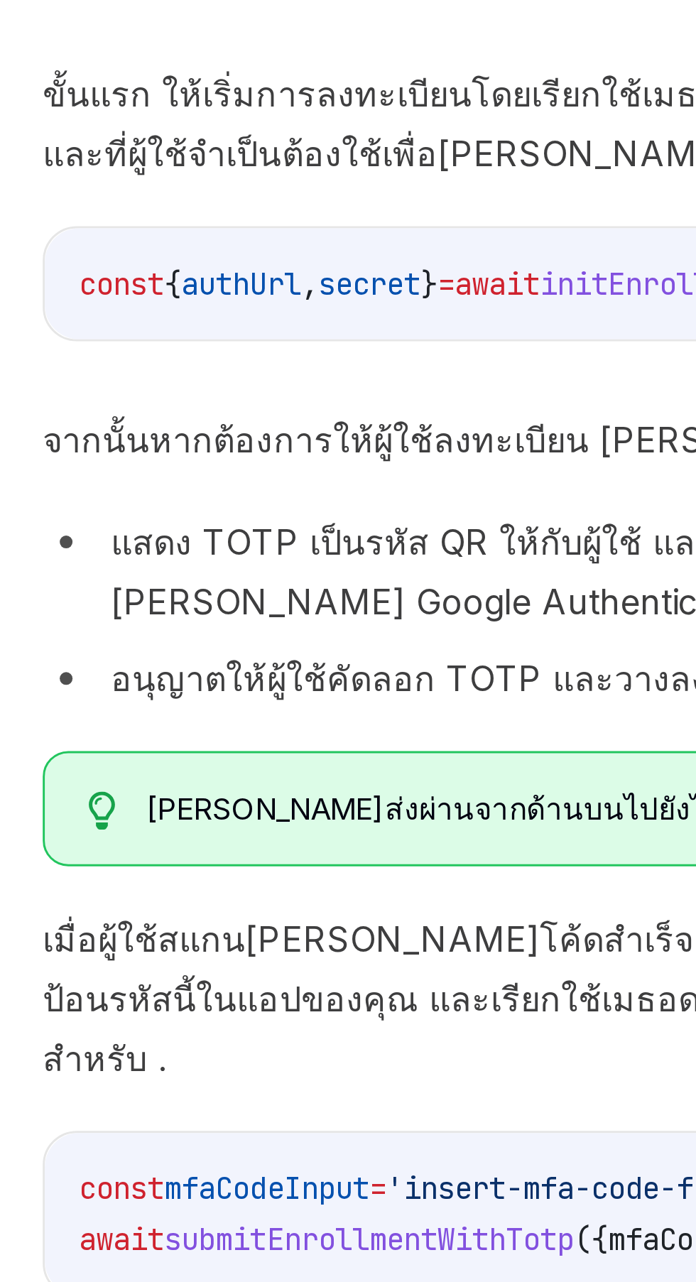
scroll to position [1230, 0]
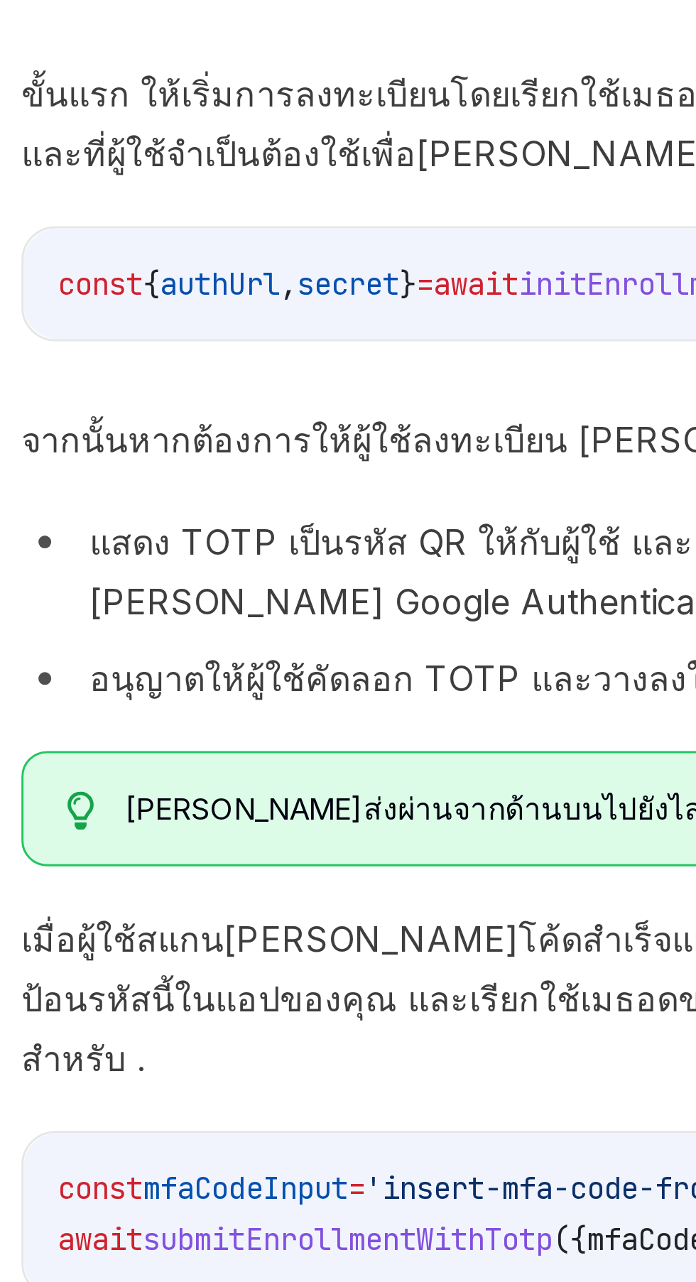
click at [205, 923] on font "คุณสามารถส่งผ่านจากด้านบนไปยังไลบรารีโดยตรง เช่น เพื่อแสดง URL เป็นรหัส QR ให้ก…" at bounding box center [314, 929] width 530 height 12
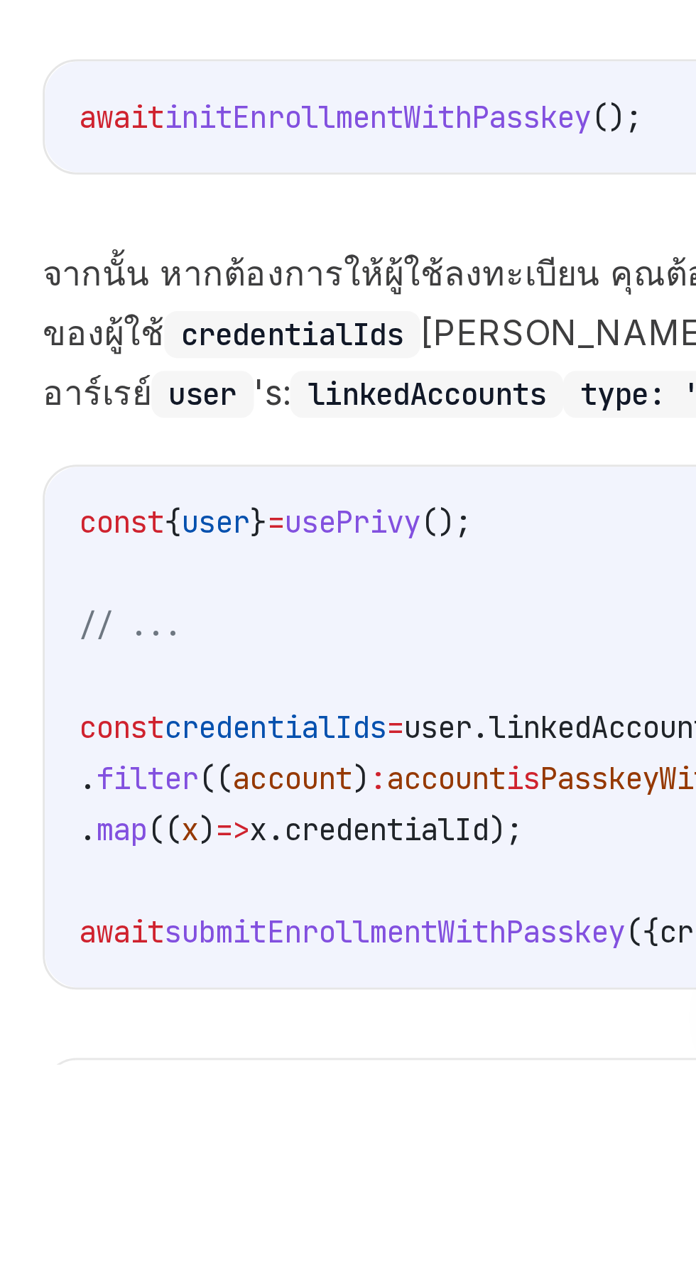
scroll to position [2599, 0]
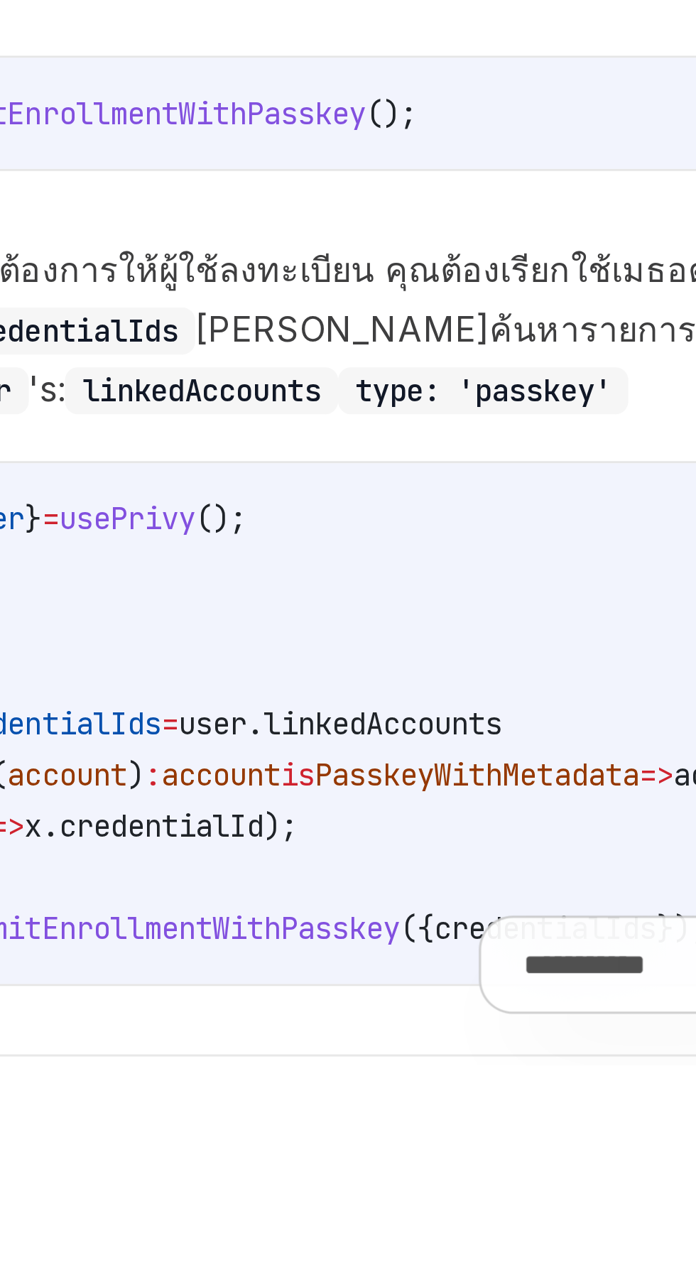
click at [261, 1279] on summary "**********" at bounding box center [348, 1297] width 666 height 37
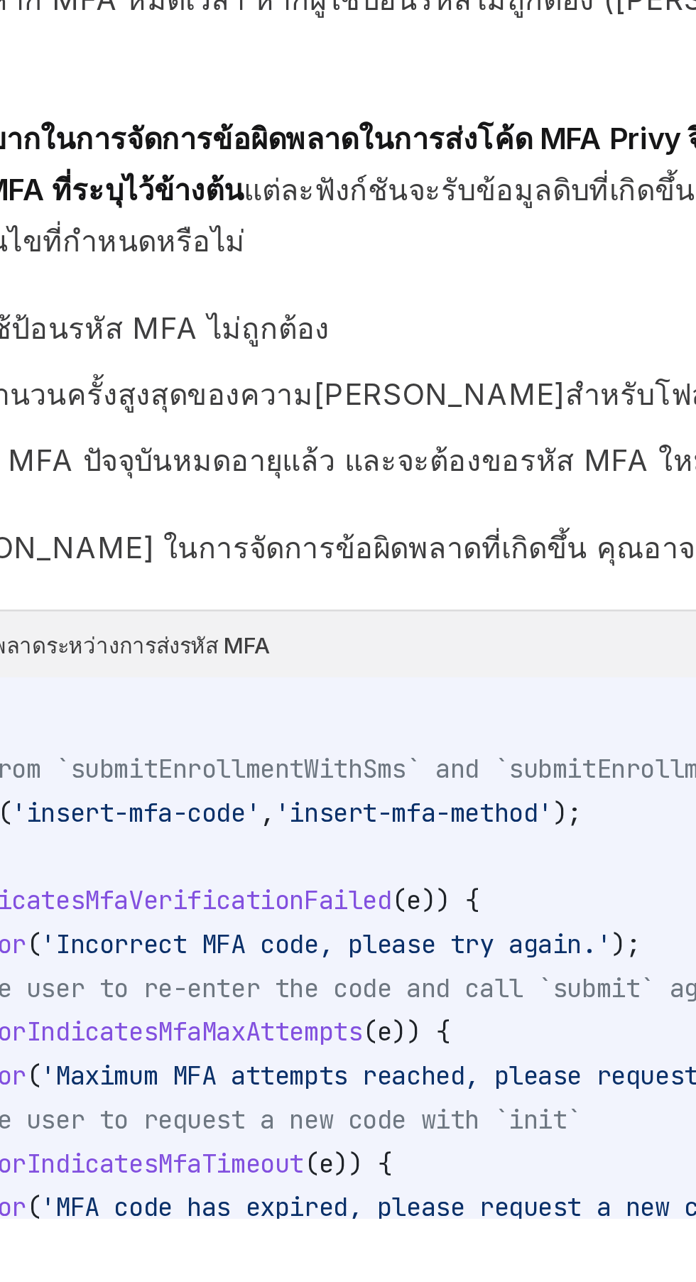
scroll to position [6242, 0]
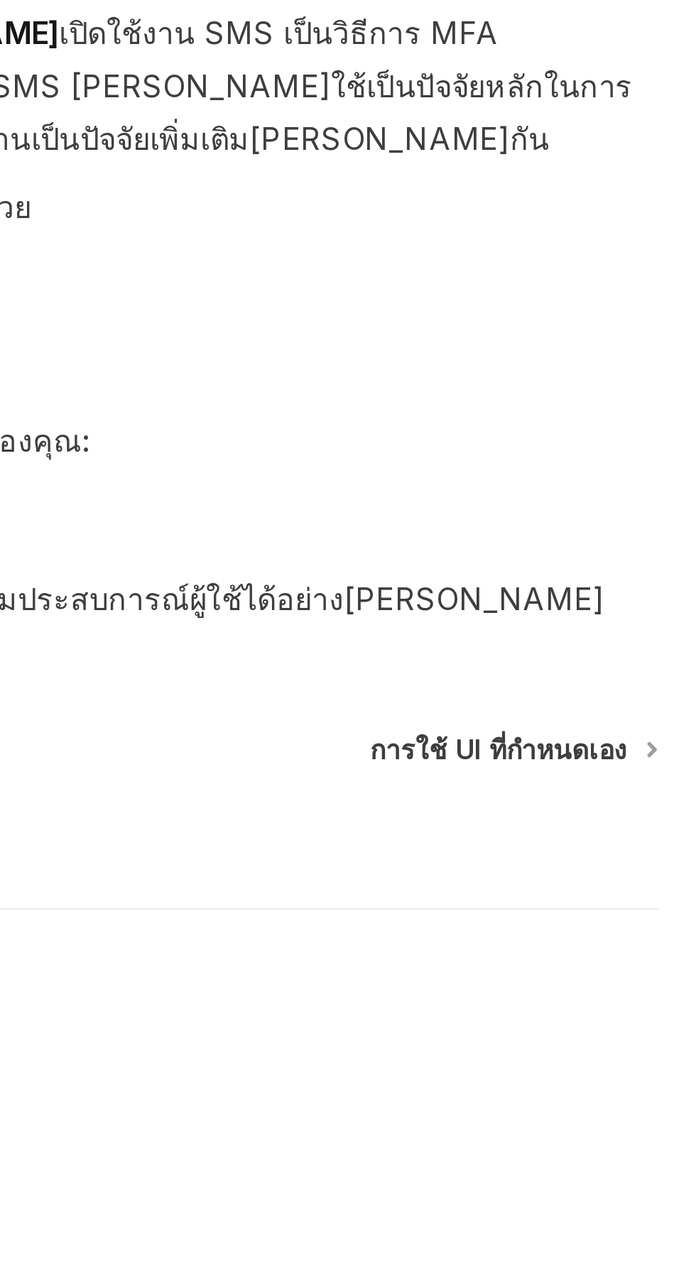
click at [670, 1142] on link "การใช้ UI ที่กำหนดเอง" at bounding box center [626, 1149] width 107 height 14
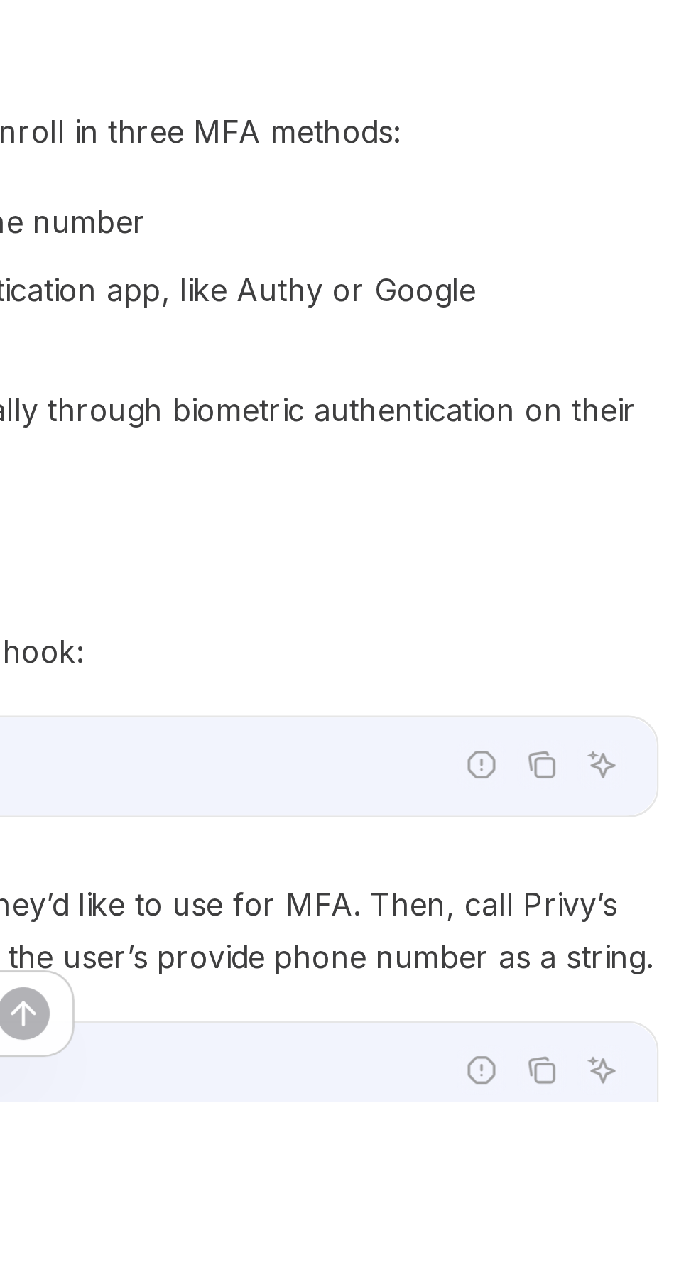
click at [677, 1137] on div "const { initEnrollmentWithSms , submitEnrollmentWithSms } = useMfaEnrollment ();" at bounding box center [348, 1155] width 666 height 37
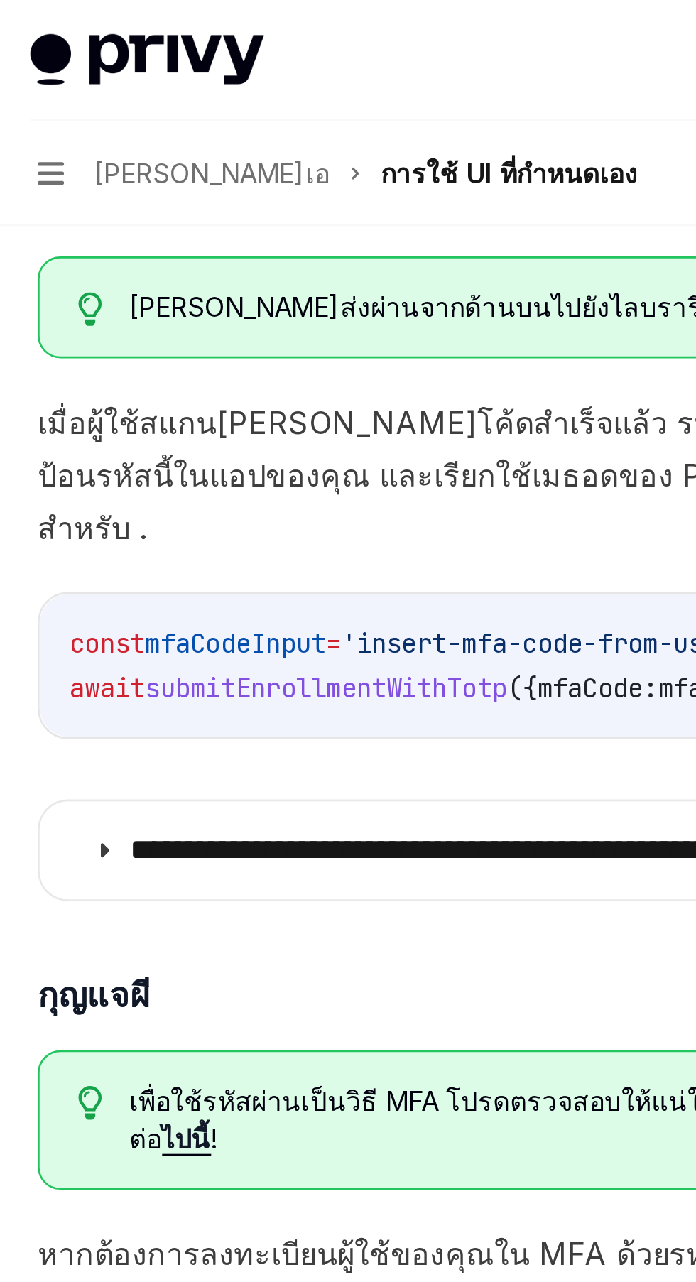
click at [163, 65] on font "การใช้ UI ที่กำหนดเอง" at bounding box center [191, 65] width 97 height 12
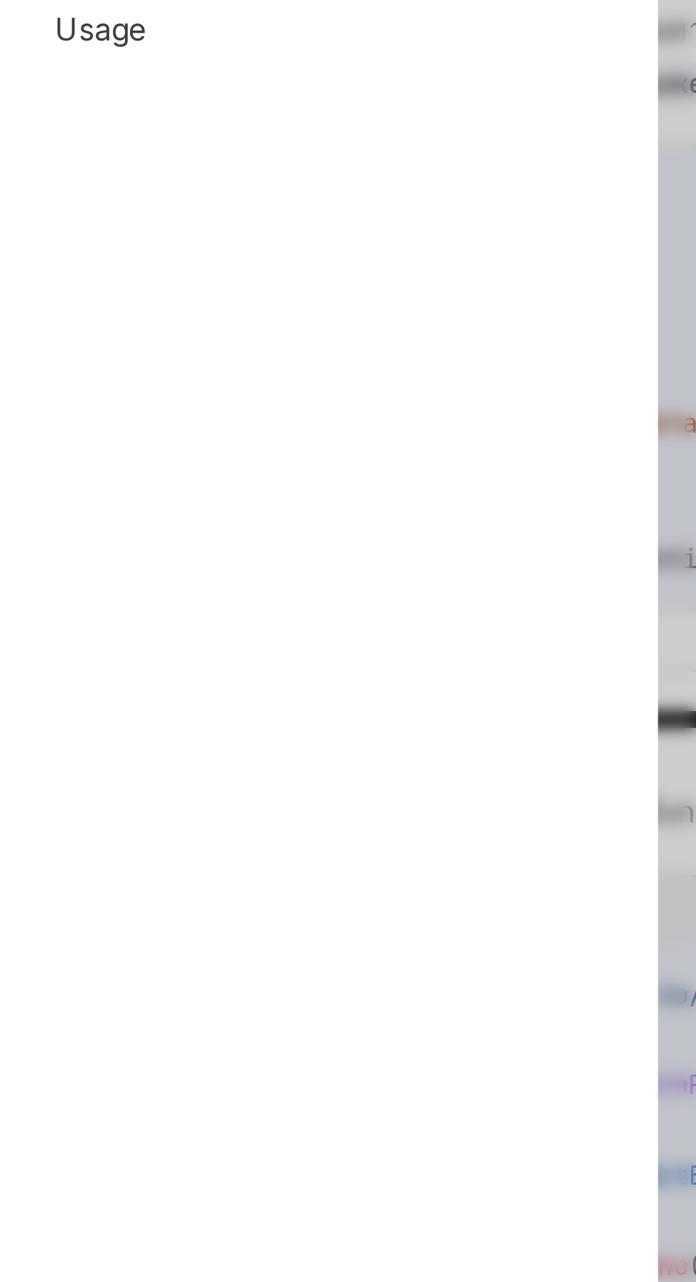
scroll to position [2112, 0]
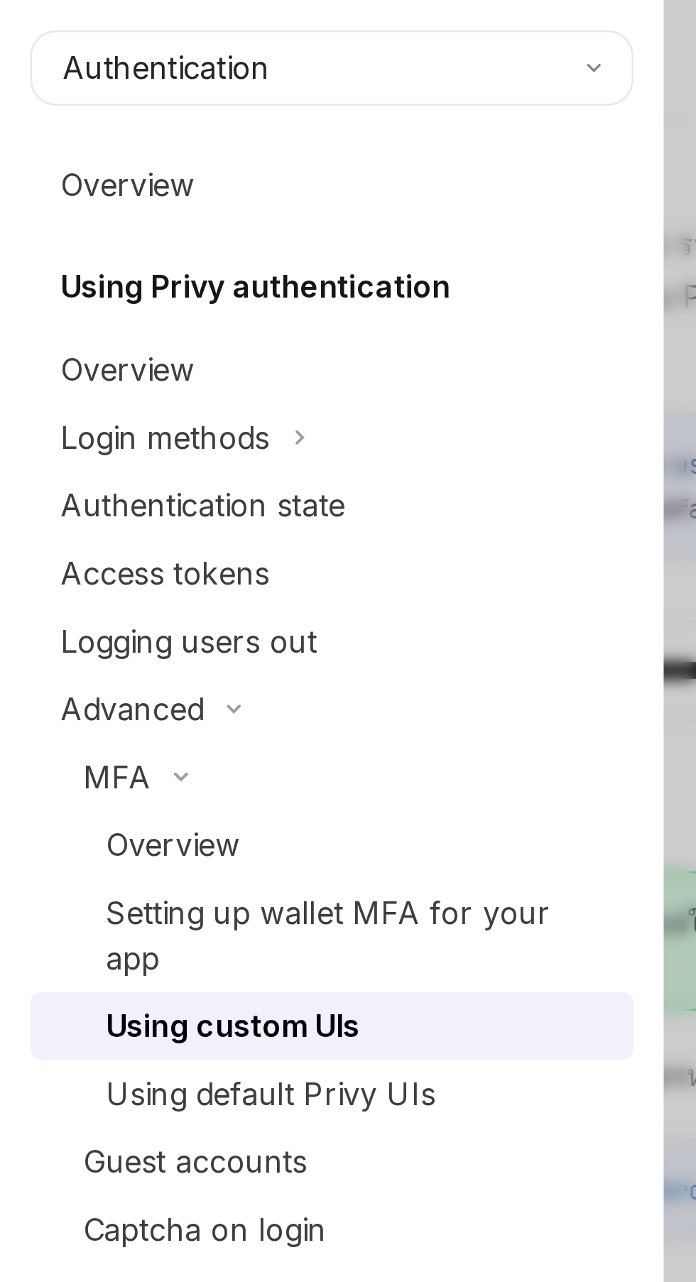
click at [176, 31] on button "Authentication" at bounding box center [124, 25] width 227 height 28
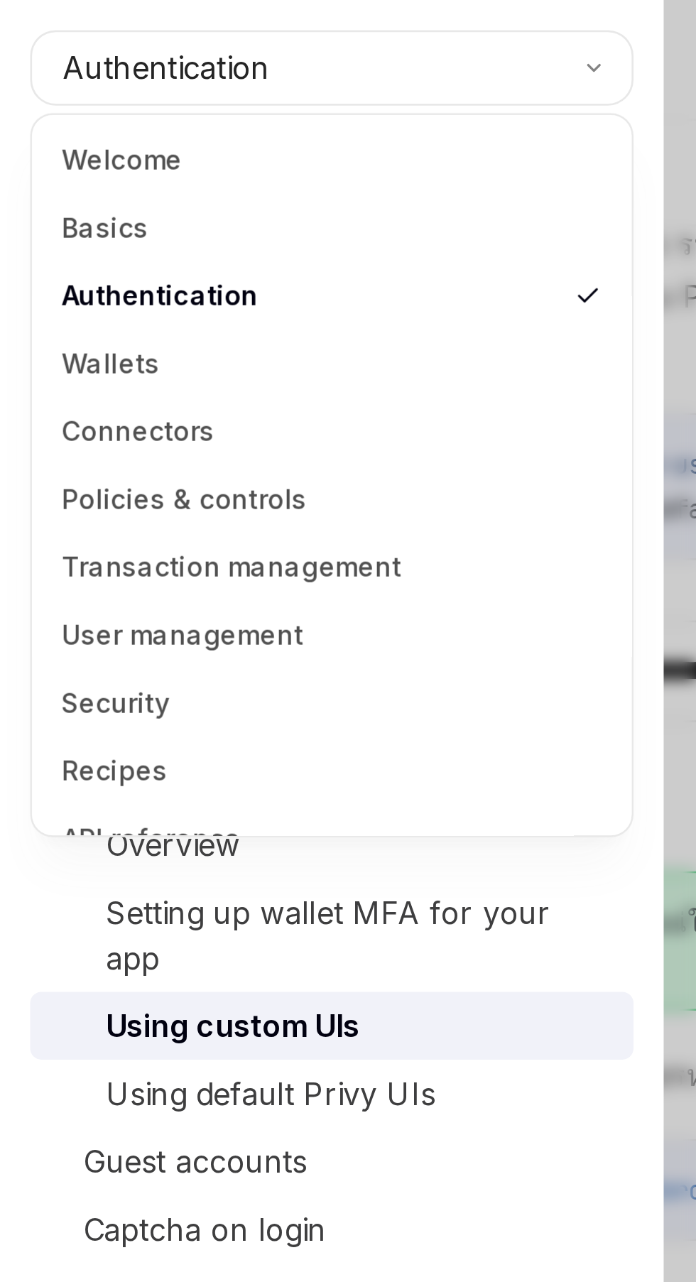
click at [187, 28] on button "Authentication" at bounding box center [124, 25] width 227 height 28
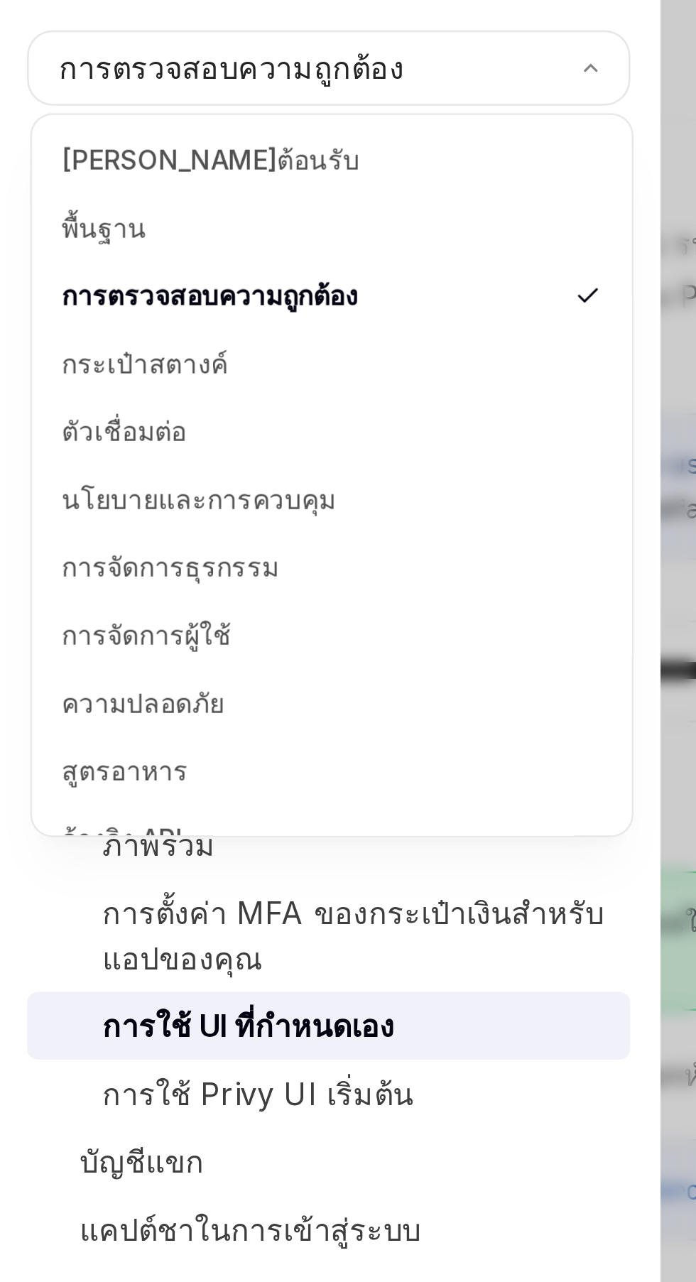
type textarea "*"
